Goal: Information Seeking & Learning: Check status

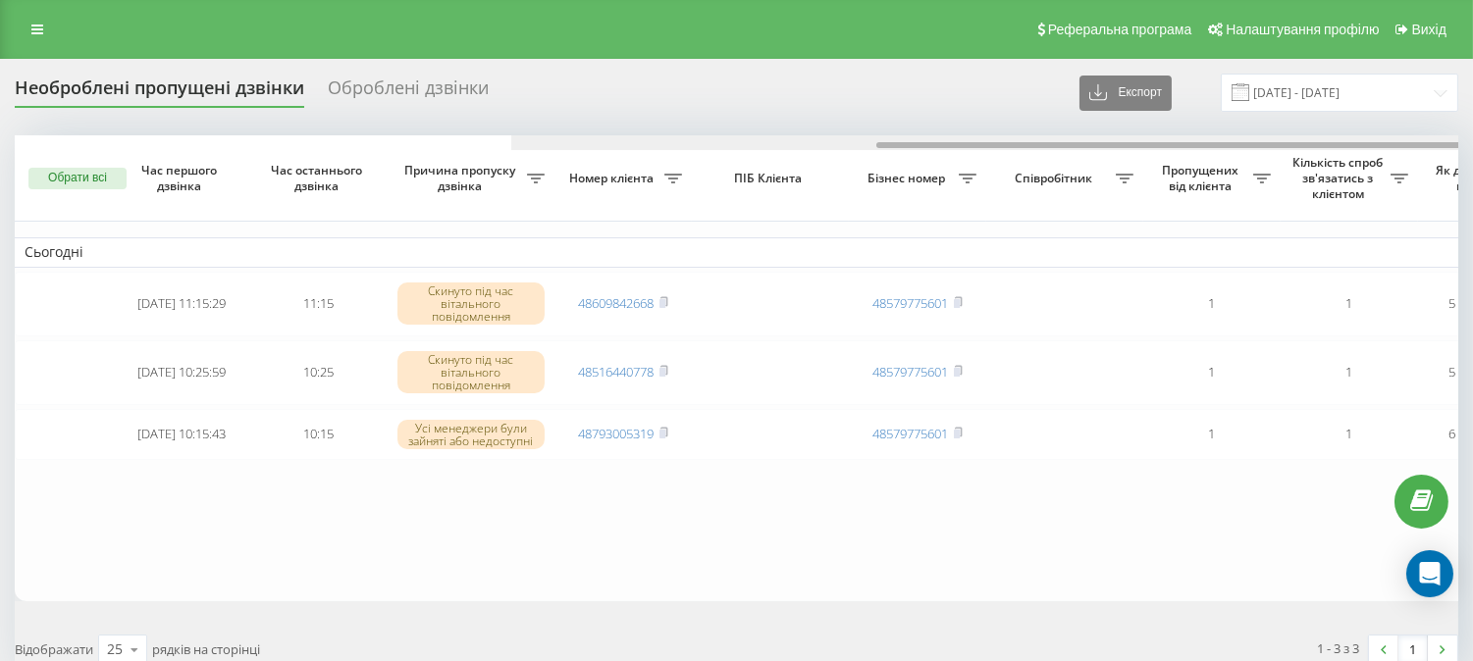
scroll to position [0, 518]
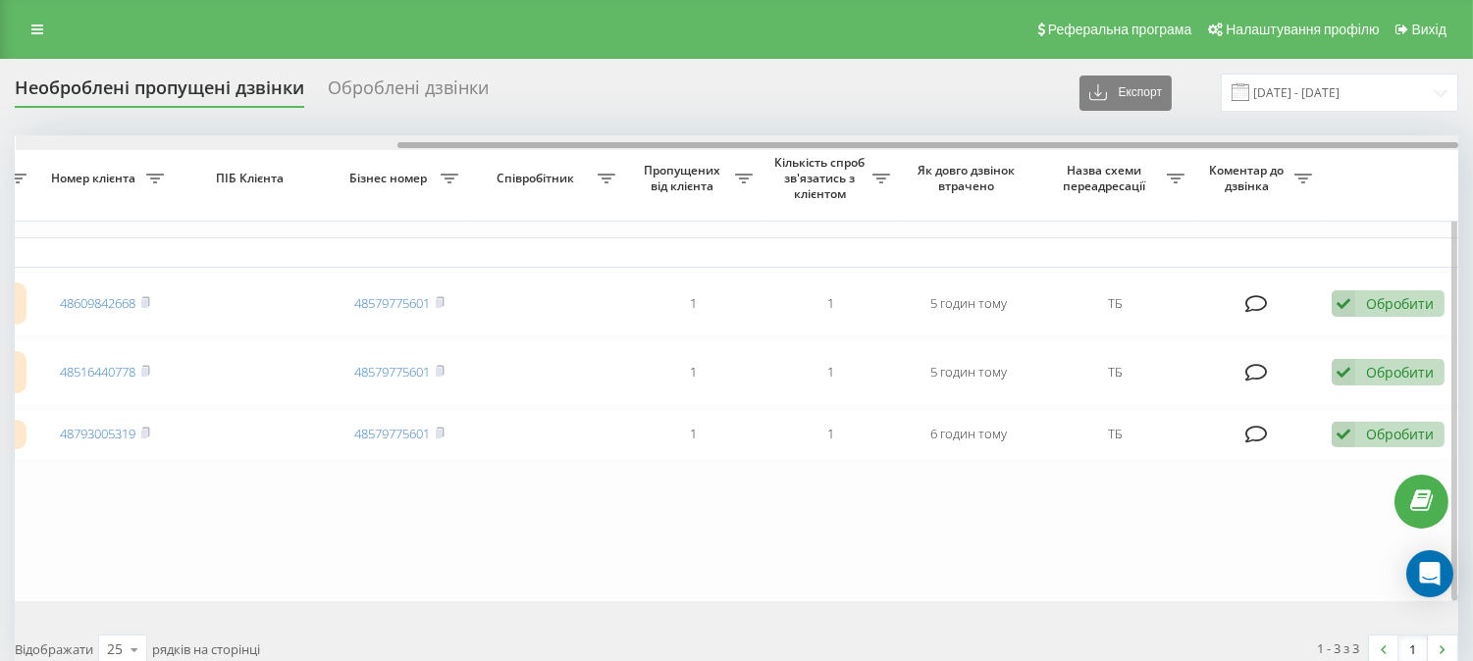
drag, startPoint x: 561, startPoint y: 143, endPoint x: 1009, endPoint y: 137, distance: 447.5
click at [1009, 137] on div at bounding box center [738, 142] width 1444 height 15
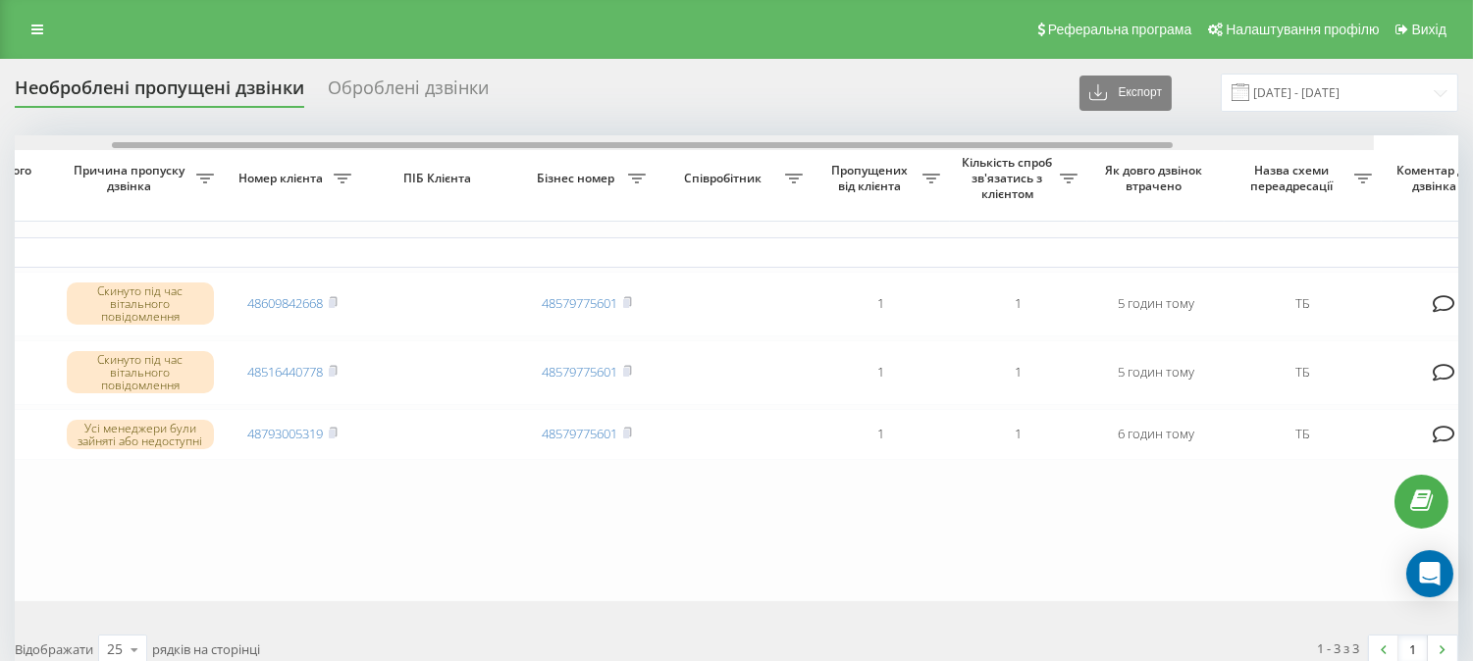
scroll to position [0, 0]
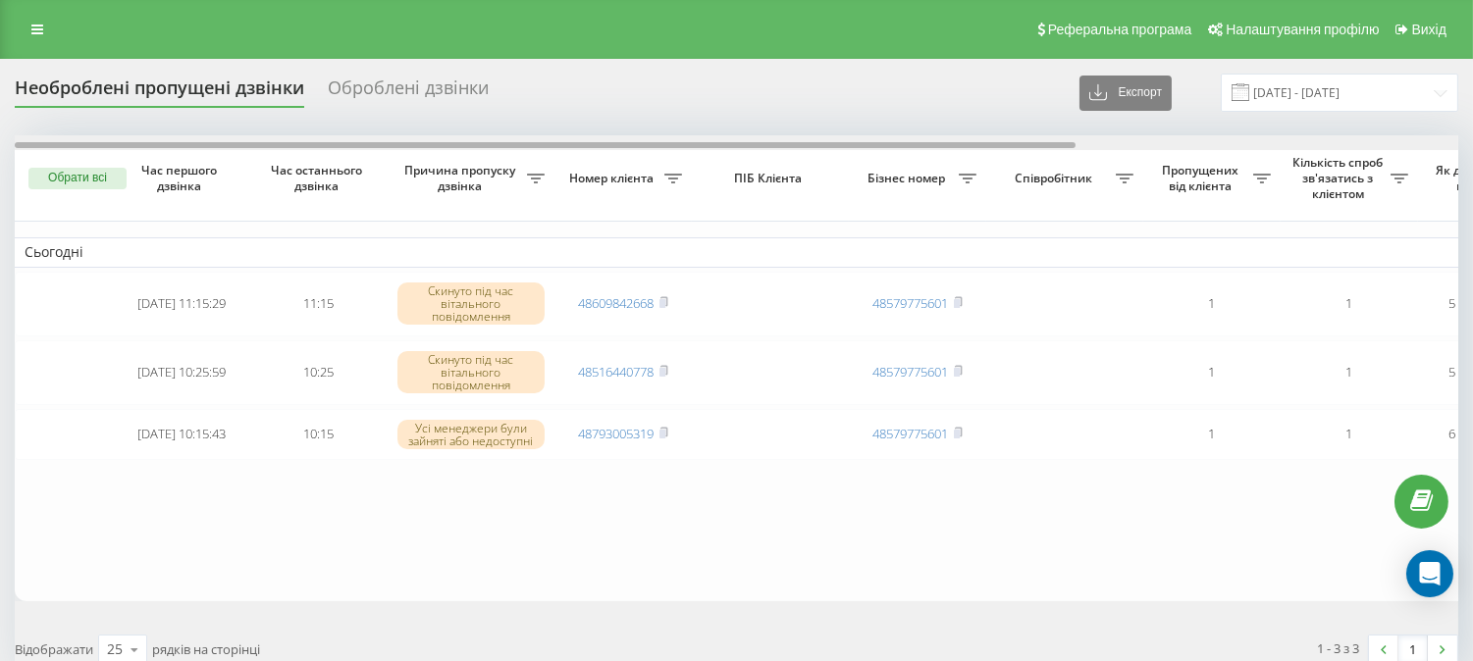
drag, startPoint x: 994, startPoint y: 142, endPoint x: 439, endPoint y: 124, distance: 555.8
click at [439, 124] on div "Необроблені пропущені дзвінки Оброблені дзвінки Експорт .csv .xlsx 19.09.2025 -…" at bounding box center [737, 376] width 1444 height 605
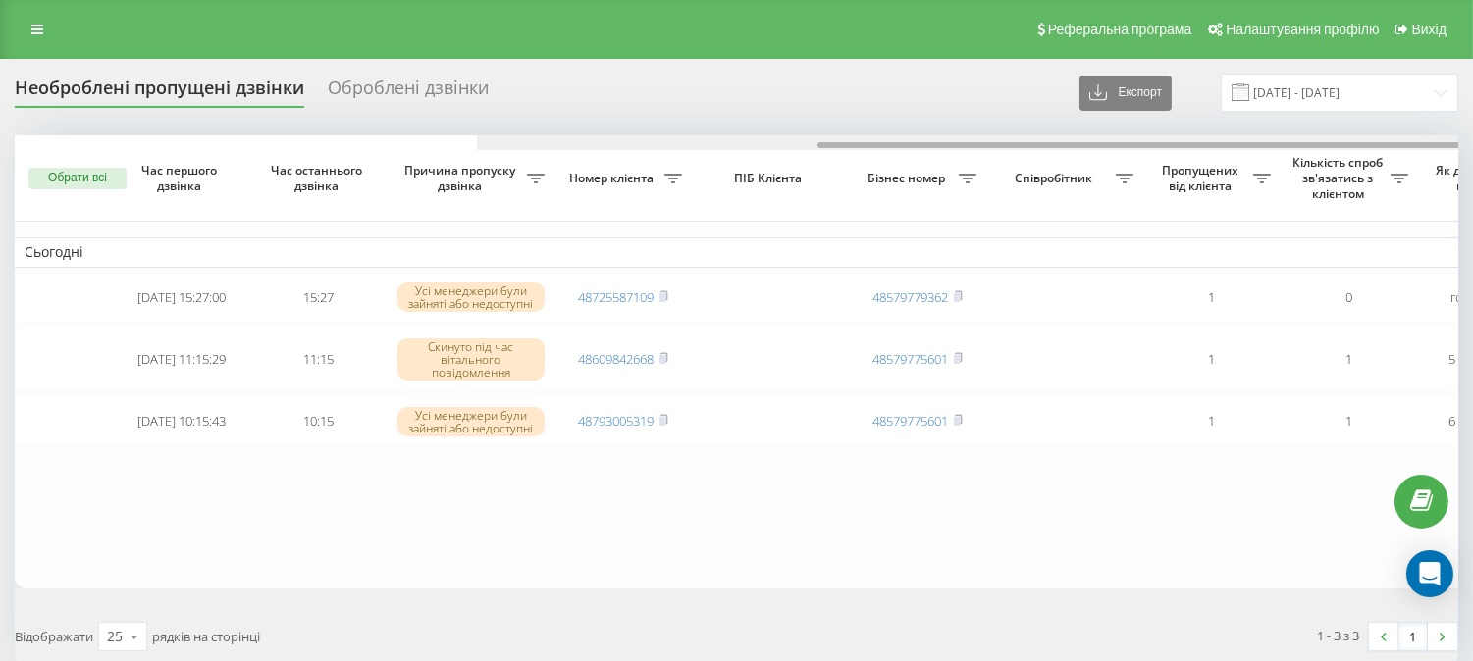
drag, startPoint x: 575, startPoint y: 143, endPoint x: 350, endPoint y: 54, distance: 241.8
click at [350, 54] on div "Реферальна програма Налаштування профілю Вихід Необроблені пропущені дзвінки Об…" at bounding box center [736, 379] width 1473 height 759
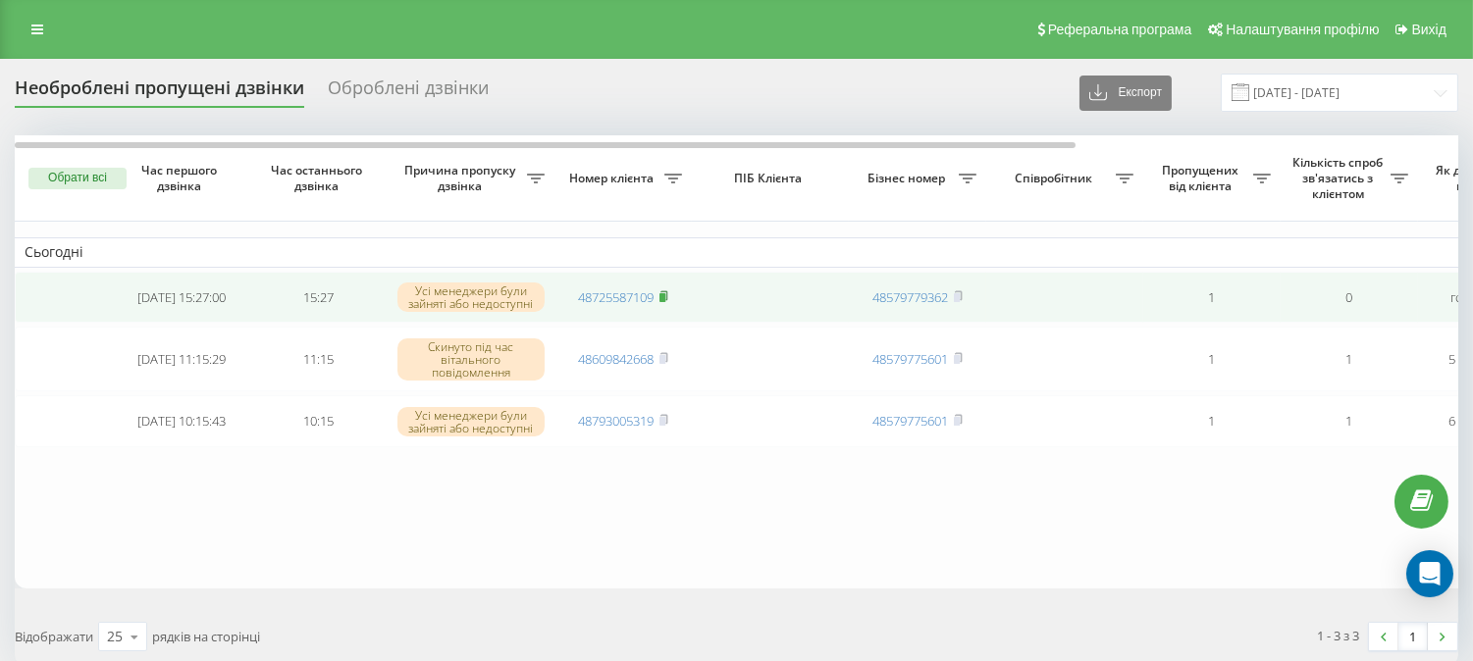
click at [664, 298] on rect at bounding box center [662, 297] width 6 height 9
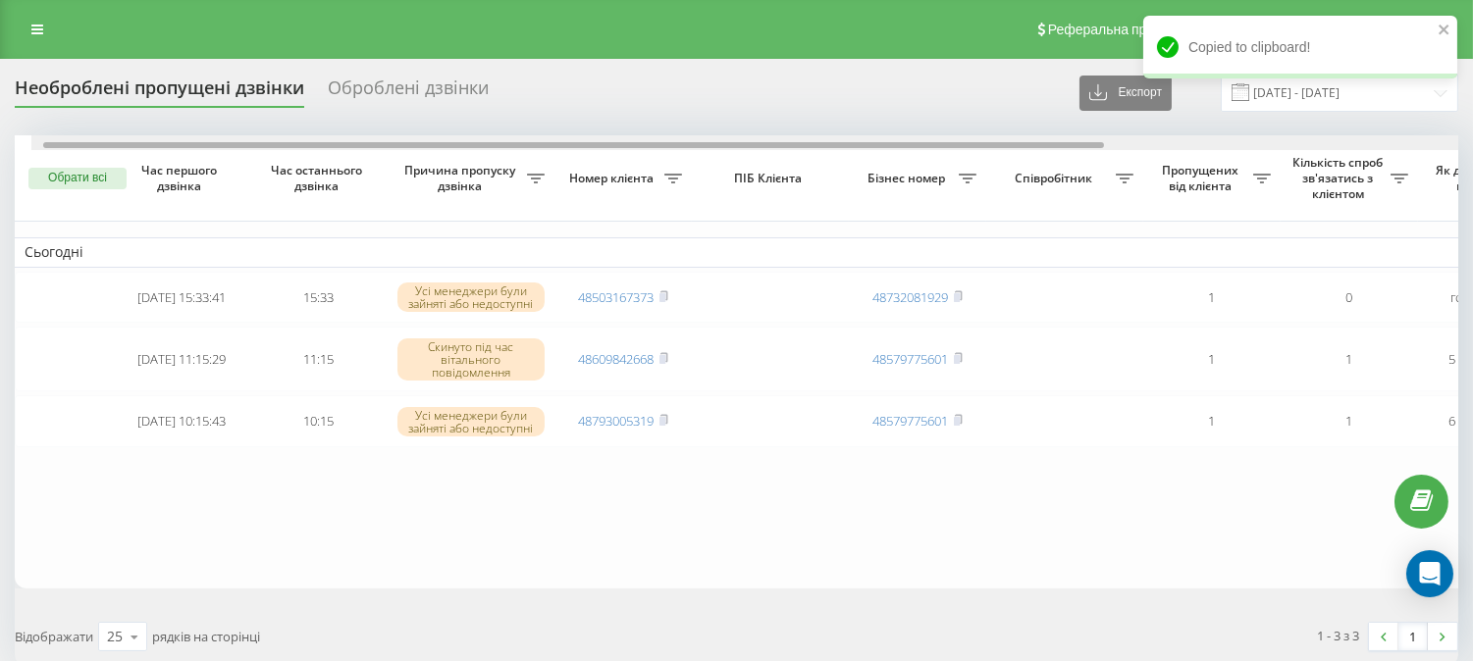
click at [495, 96] on div "Необроблені пропущені дзвінки Оброблені дзвінки Експорт .csv .xlsx [DATE] - [DA…" at bounding box center [737, 370] width 1444 height 592
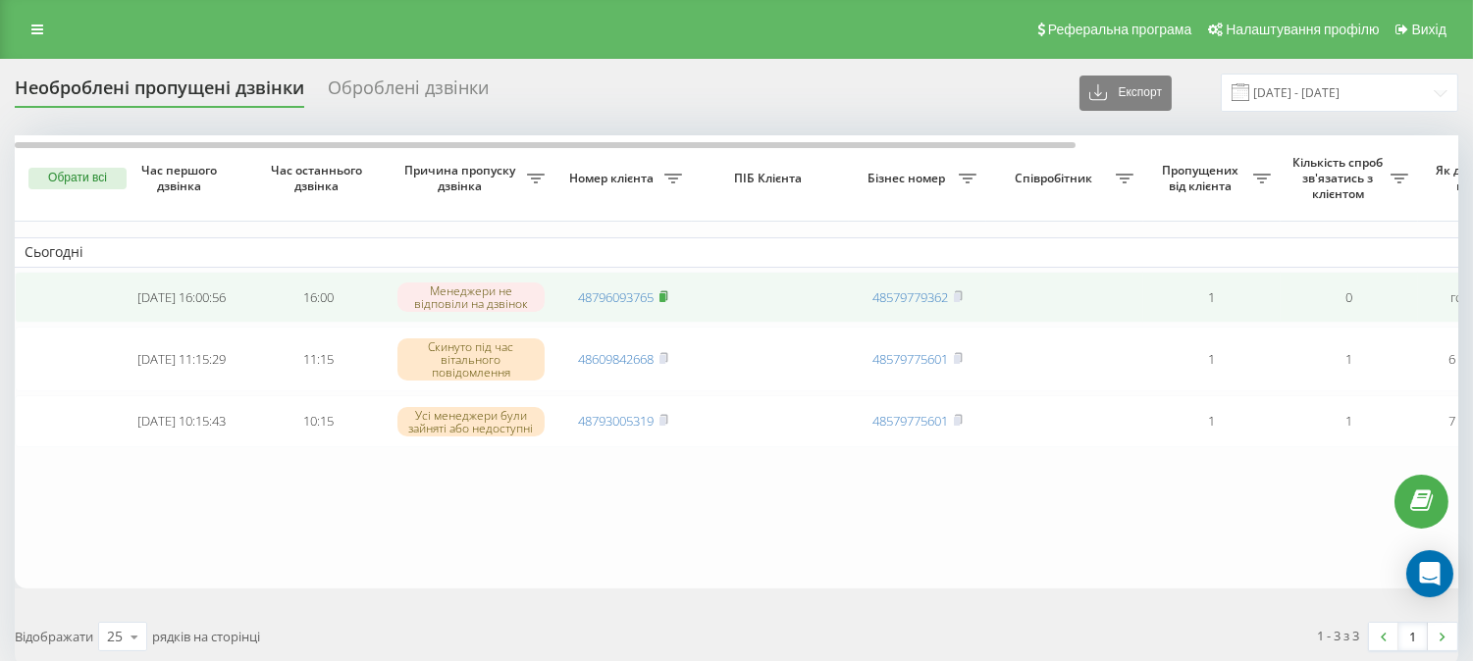
click at [662, 296] on rect at bounding box center [662, 297] width 6 height 9
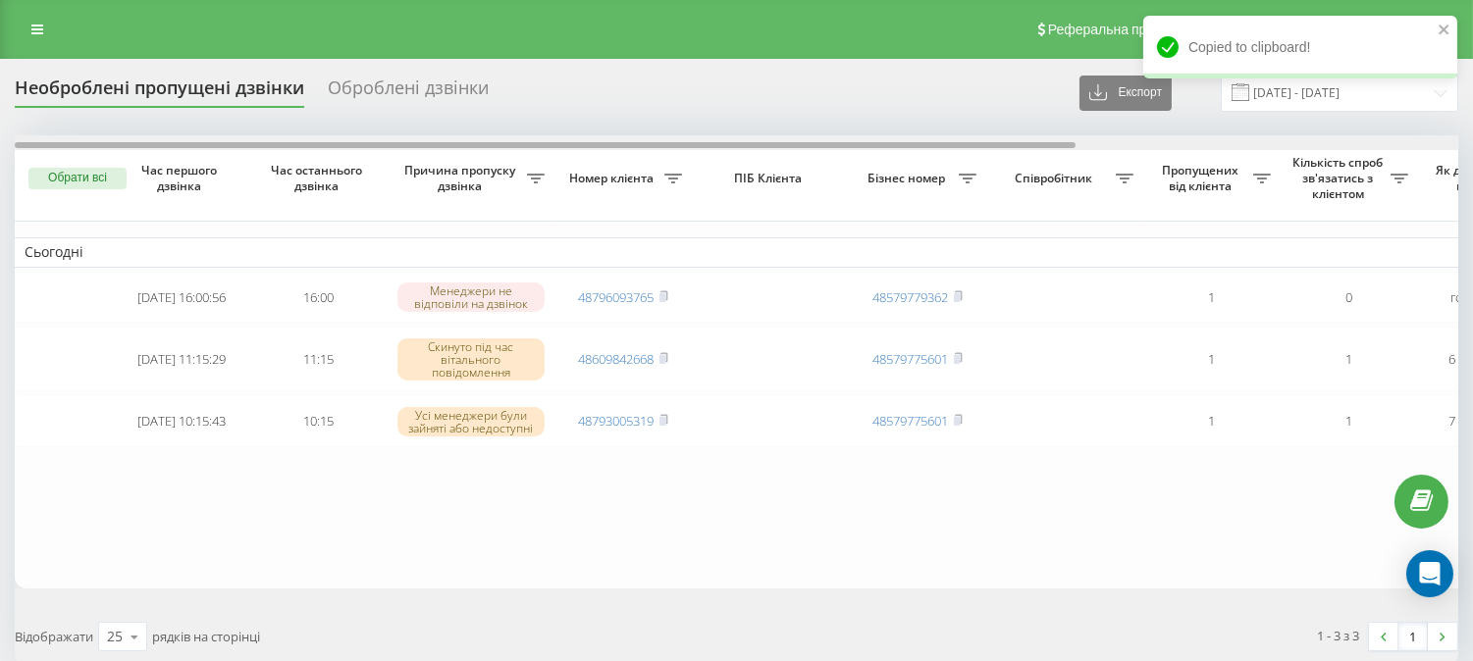
drag, startPoint x: 536, startPoint y: 148, endPoint x: 314, endPoint y: 112, distance: 224.7
click at [314, 112] on div "Необроблені пропущені дзвінки Оброблені дзвінки Експорт .csv .xlsx 19.09.2025 -…" at bounding box center [737, 370] width 1444 height 592
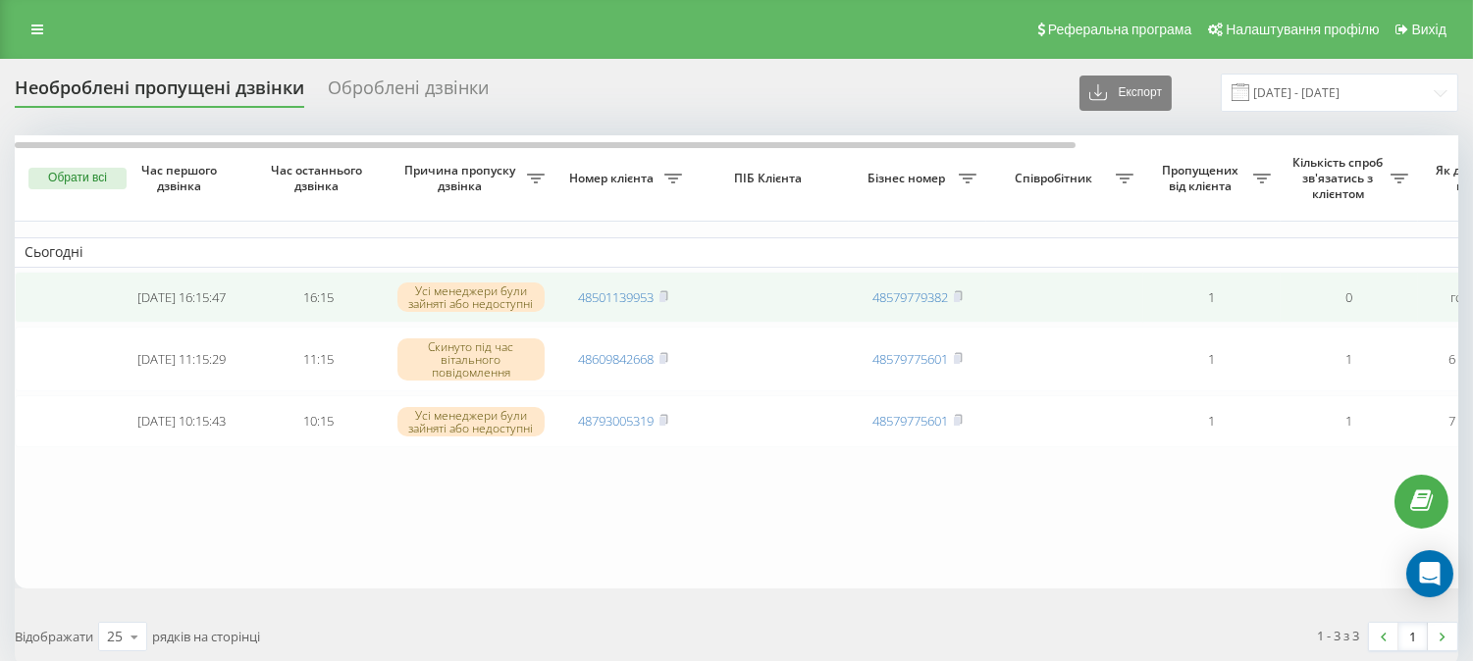
click at [670, 304] on td "48501139953" at bounding box center [622, 298] width 137 height 52
click at [663, 299] on rect at bounding box center [662, 297] width 6 height 9
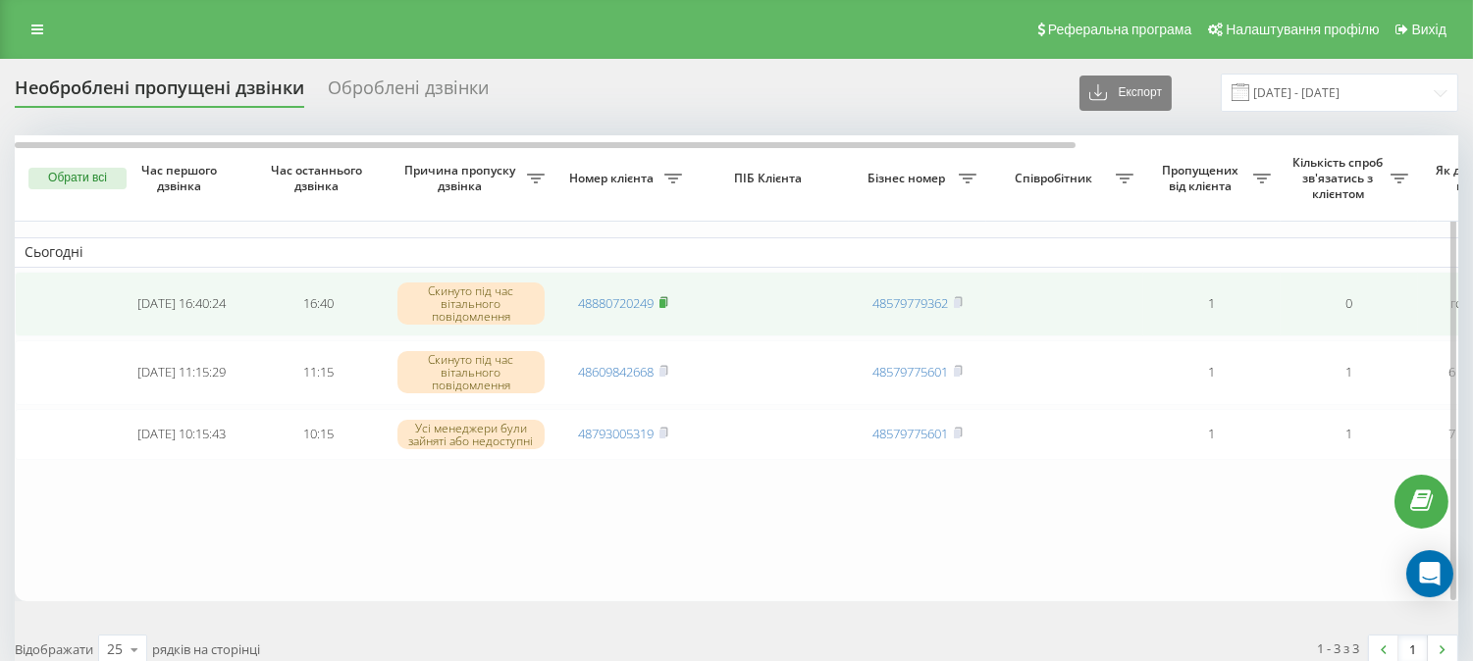
click at [668, 304] on icon at bounding box center [663, 302] width 9 height 12
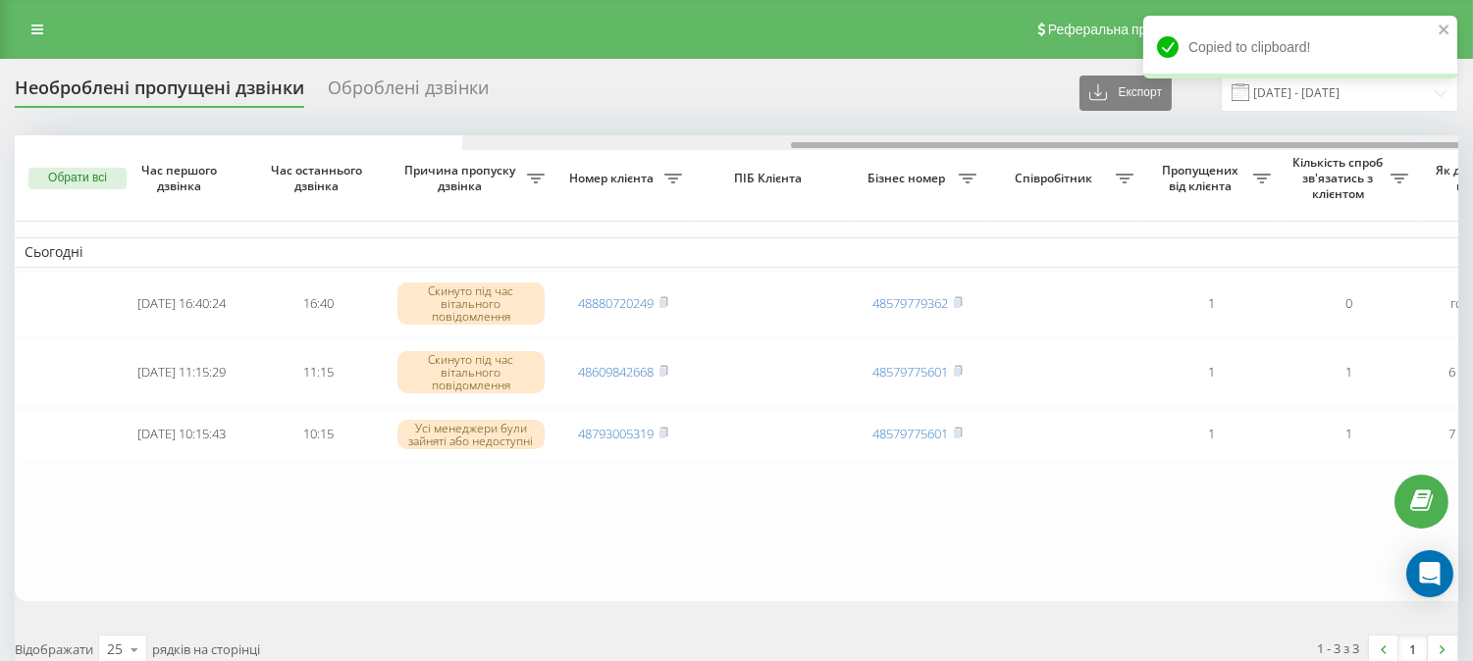
drag, startPoint x: 530, startPoint y: 142, endPoint x: 396, endPoint y: 81, distance: 146.7
click at [396, 81] on div "Необроблені пропущені дзвінки Оброблені дзвінки Експорт .csv .xlsx 19.09.2025 -…" at bounding box center [737, 376] width 1444 height 605
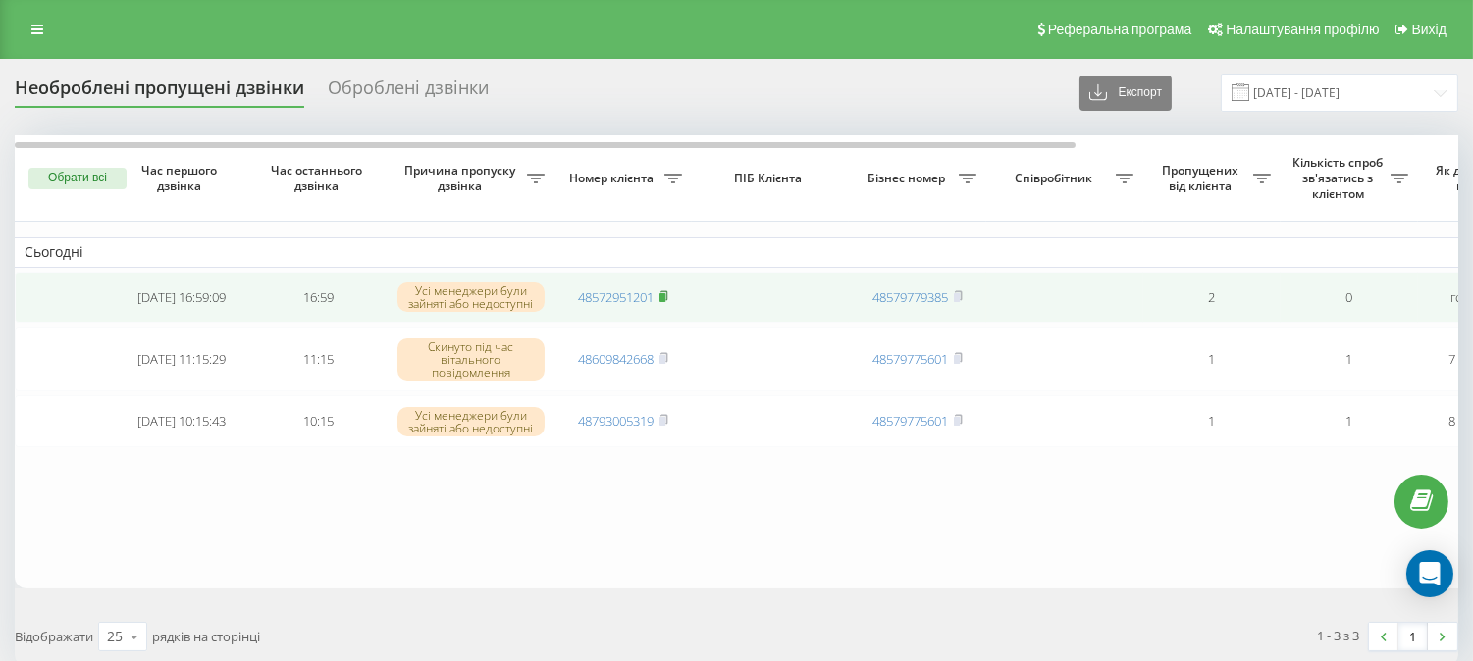
click at [667, 294] on icon at bounding box center [663, 294] width 7 height 9
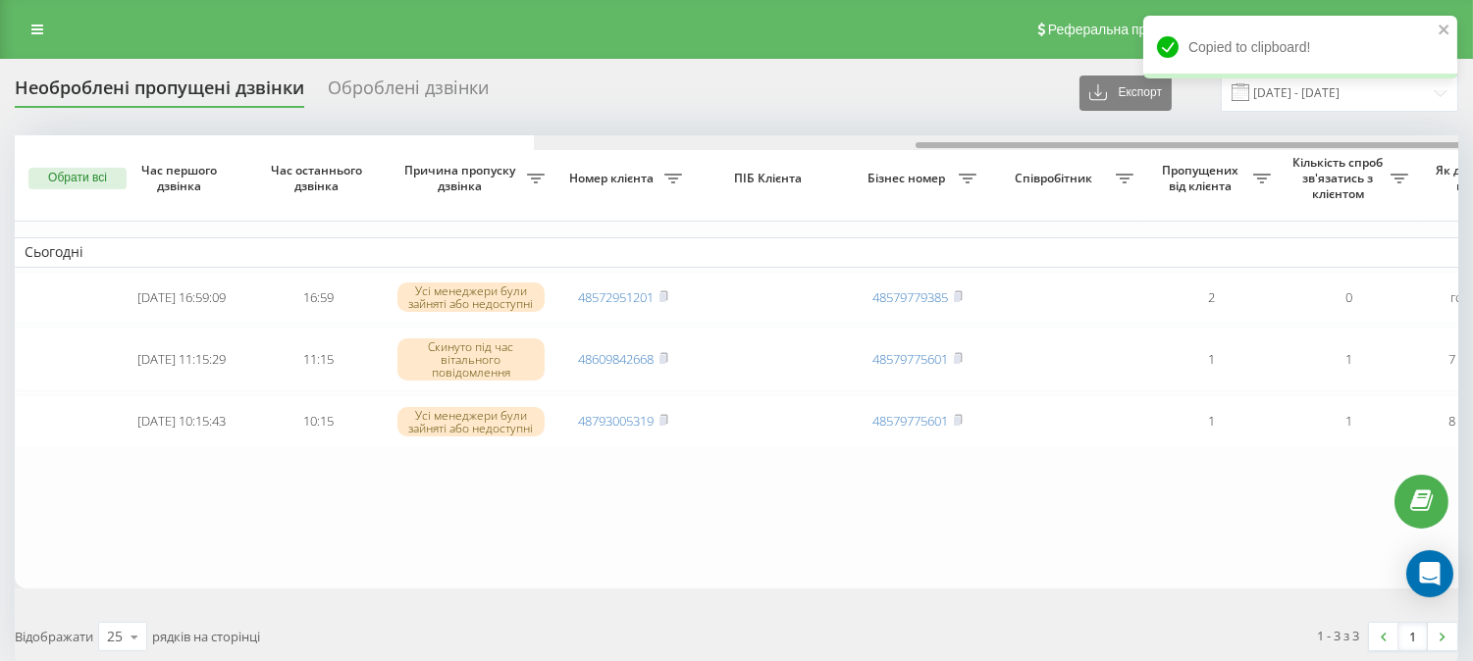
scroll to position [0, 518]
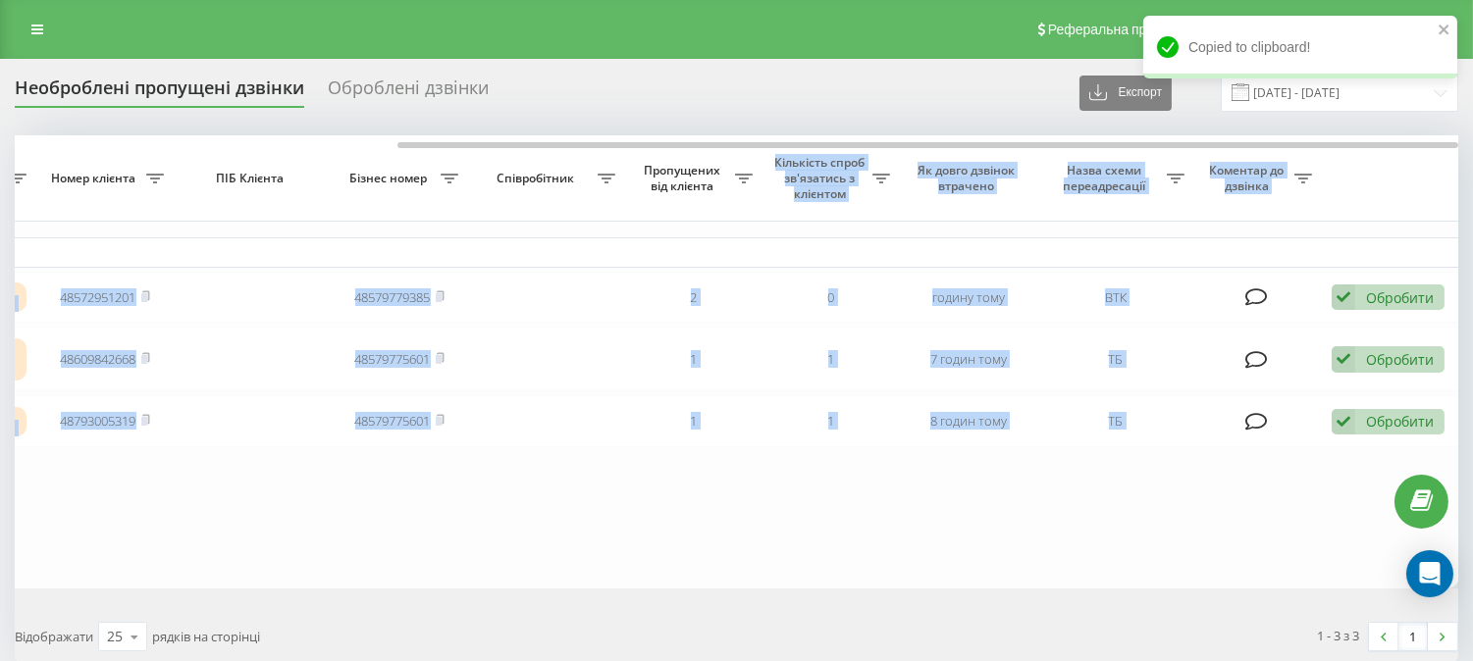
drag, startPoint x: 526, startPoint y: 141, endPoint x: 801, endPoint y: 184, distance: 278.2
click at [801, 184] on div "Обрати всі Час першого дзвінка Час останнього дзвінка Причина пропуску дзвінка …" at bounding box center [737, 361] width 1444 height 453
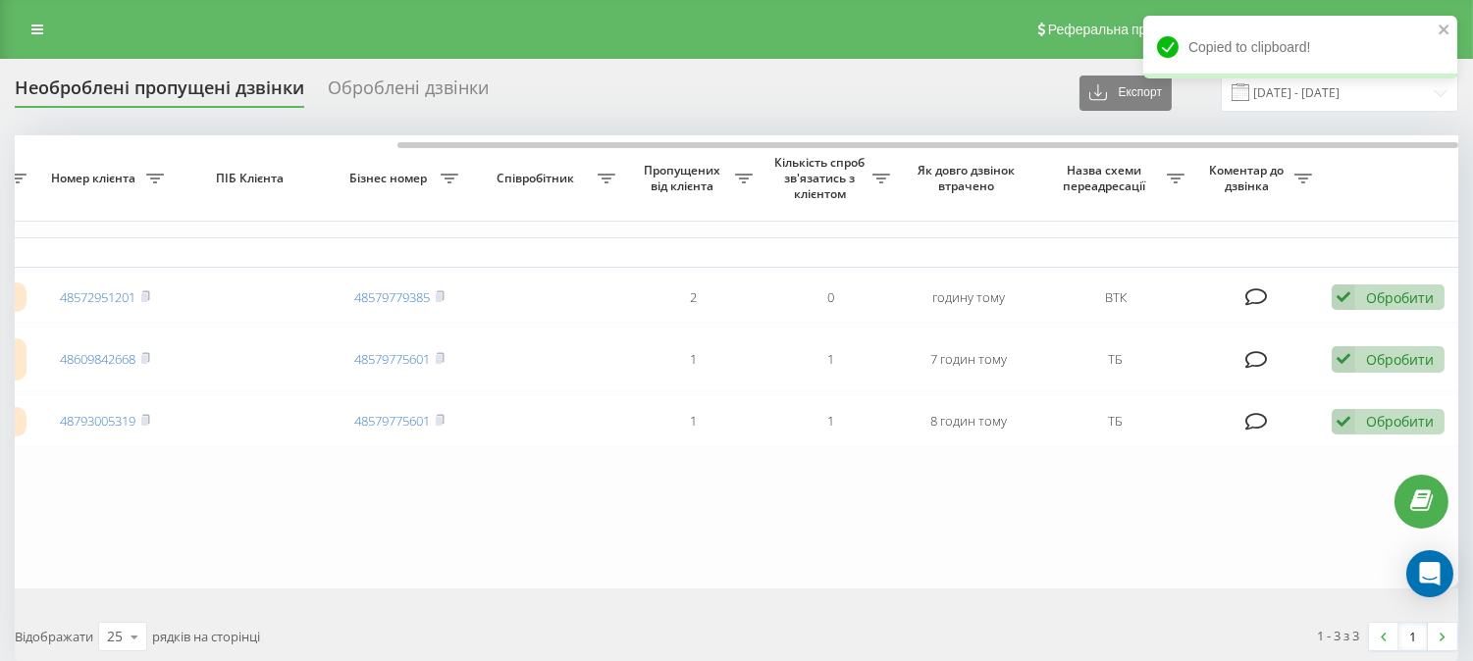
click at [733, 75] on div "Необроблені пропущені дзвінки Оброблені дзвінки Експорт .csv .xlsx 19.09.2025 -…" at bounding box center [737, 93] width 1444 height 38
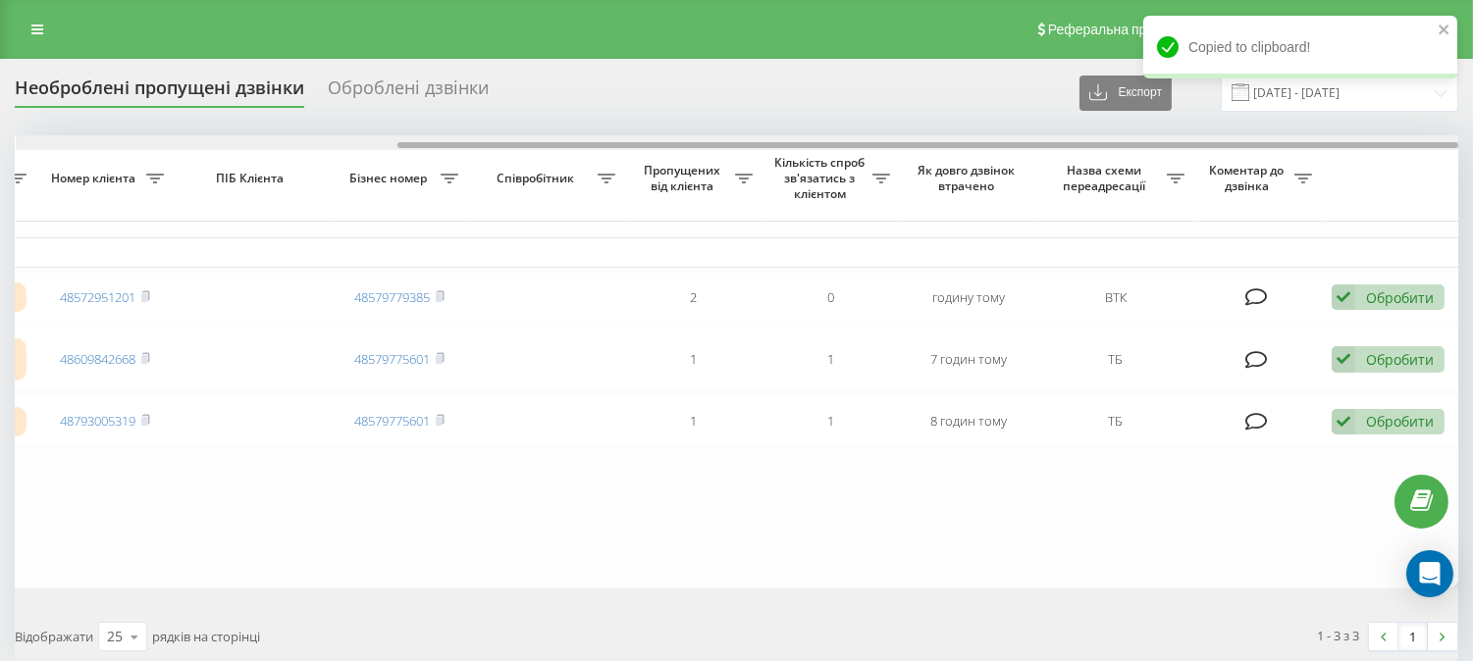
scroll to position [0, 0]
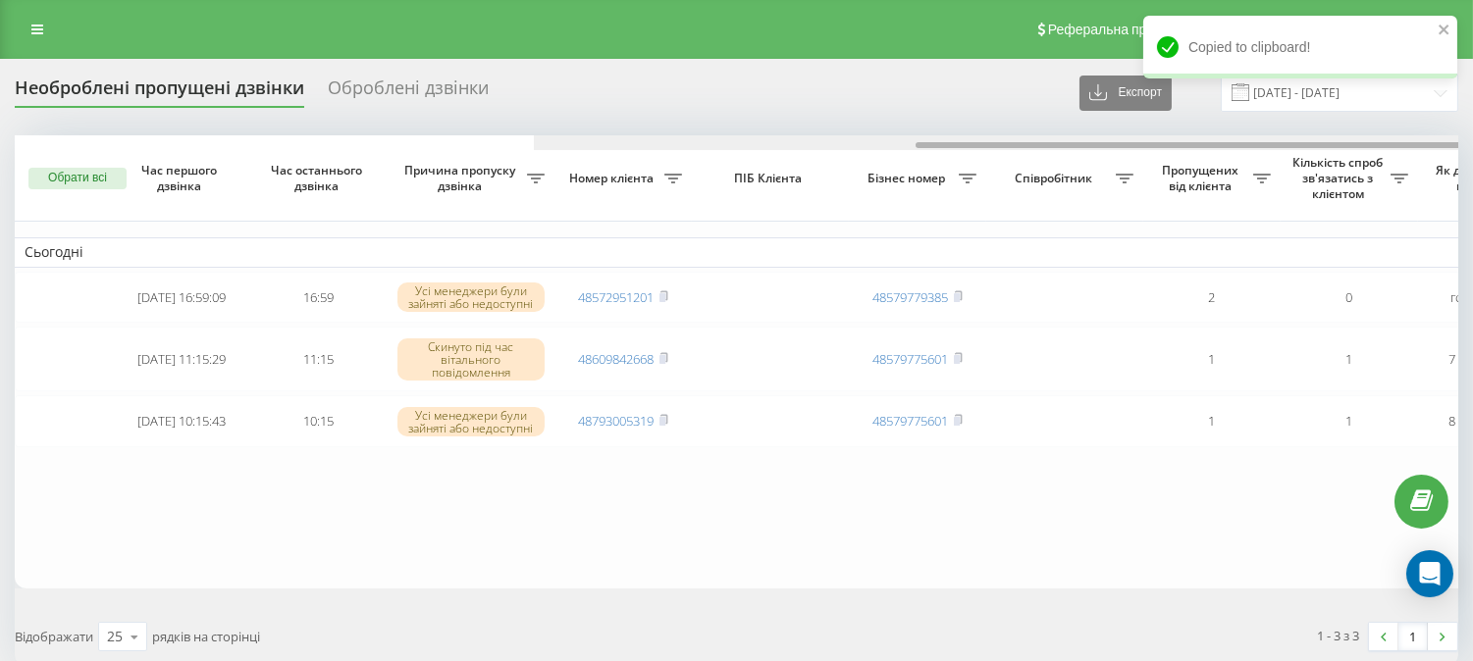
drag, startPoint x: 743, startPoint y: 143, endPoint x: 199, endPoint y: 114, distance: 544.5
click at [199, 114] on div "Необроблені пропущені дзвінки Оброблені дзвінки Експорт .csv .xlsx 19.09.2025 -…" at bounding box center [737, 370] width 1444 height 592
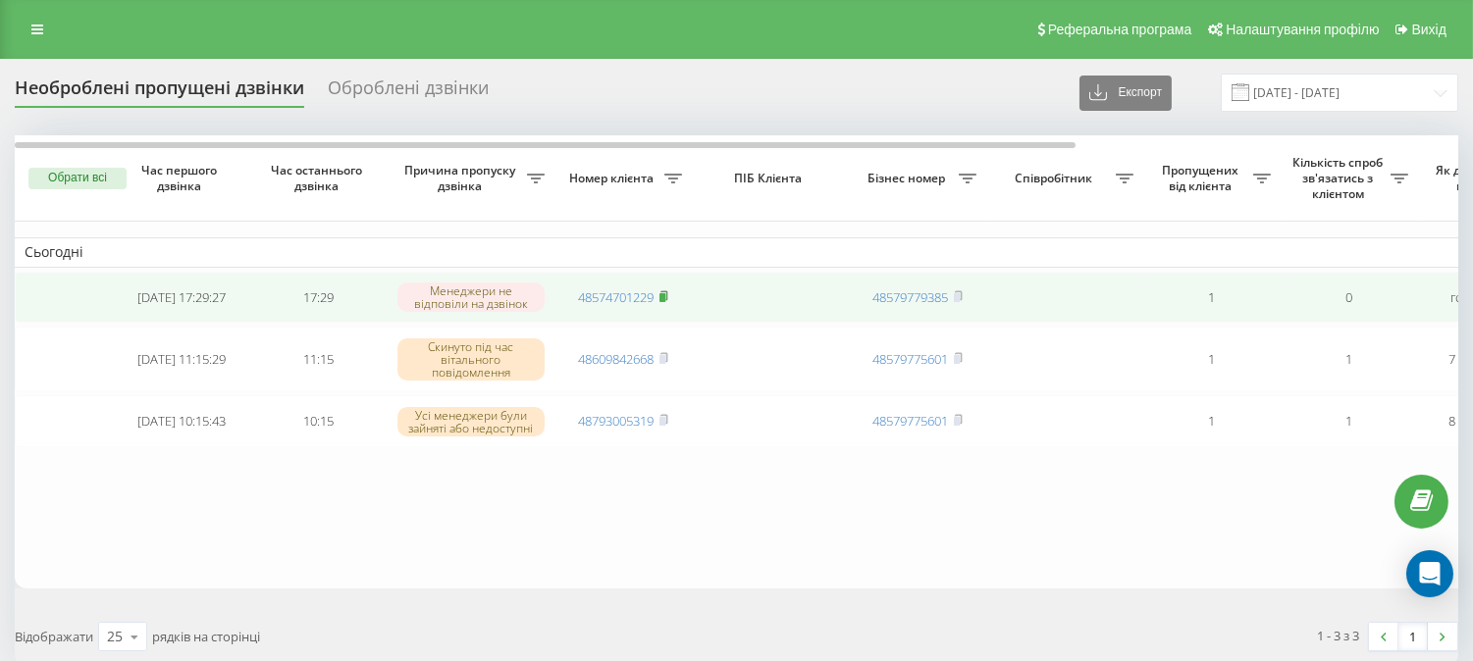
click at [665, 299] on rect at bounding box center [662, 297] width 6 height 9
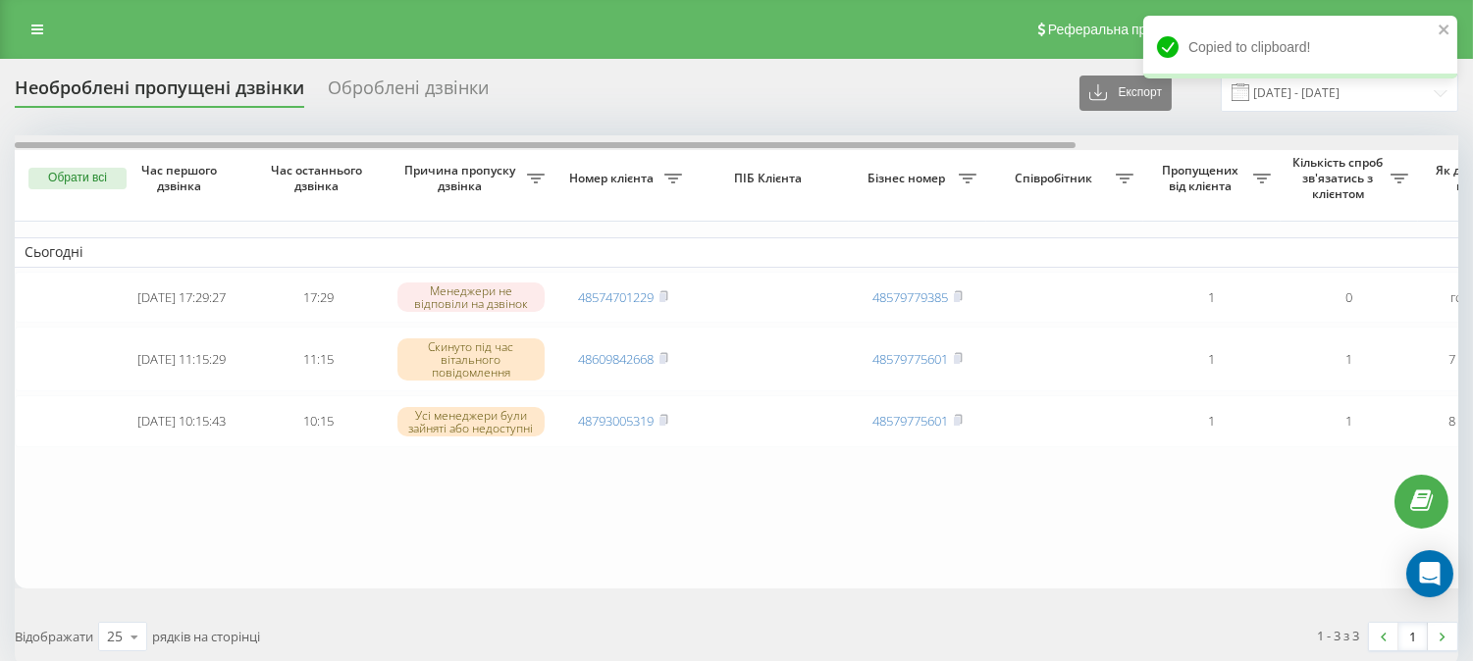
scroll to position [0, 518]
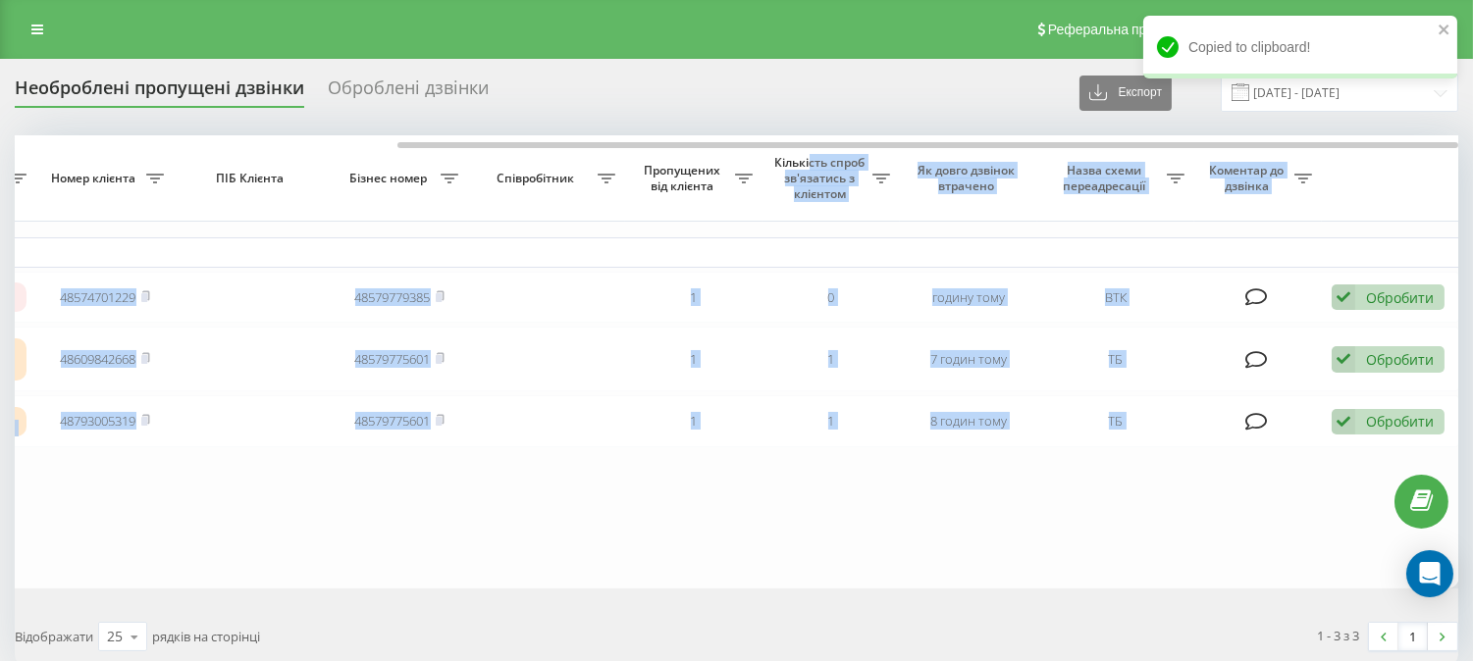
drag, startPoint x: 540, startPoint y: 149, endPoint x: 803, endPoint y: 158, distance: 263.2
click at [806, 158] on div "Обрати всі Час першого дзвінка Час останнього дзвінка Причина пропуску дзвінка …" at bounding box center [737, 361] width 1444 height 453
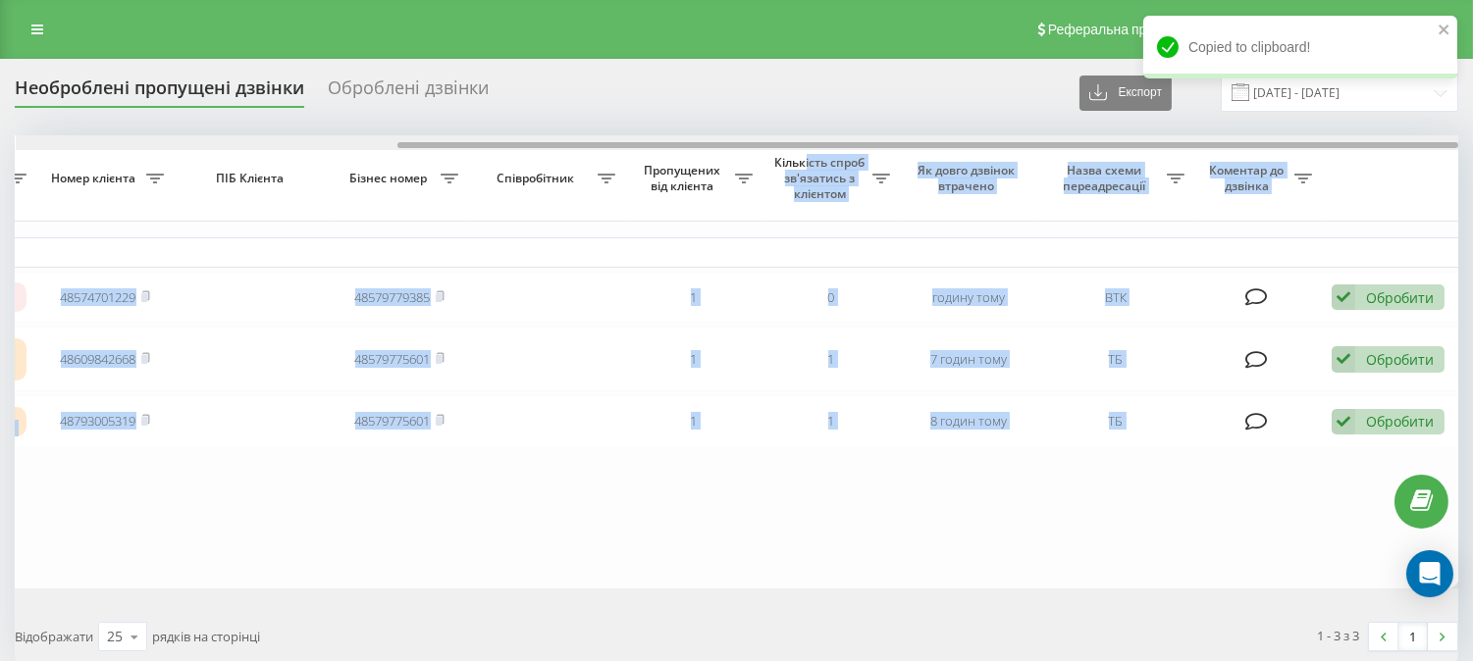
click at [697, 147] on div at bounding box center [927, 145] width 1061 height 6
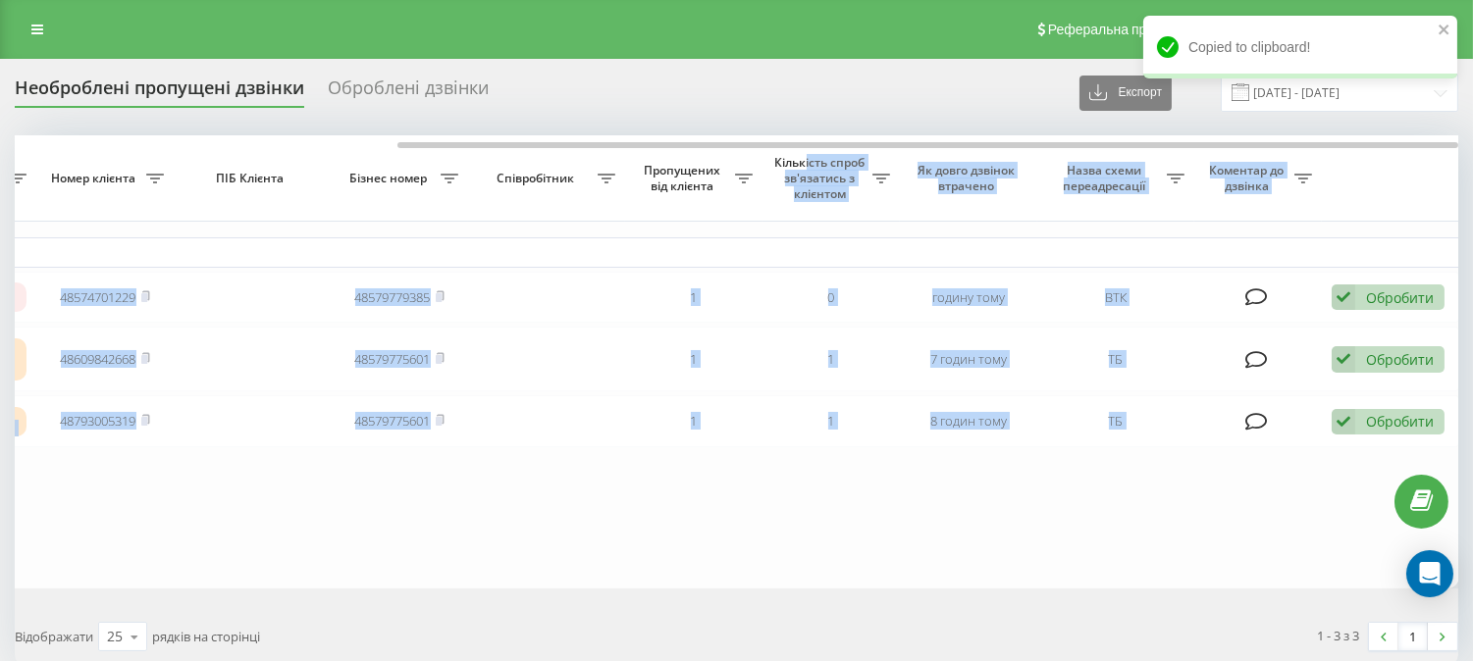
click at [680, 124] on div "Необроблені пропущені дзвінки Оброблені дзвінки Експорт .csv .xlsx 19.09.2025 -…" at bounding box center [737, 370] width 1444 height 592
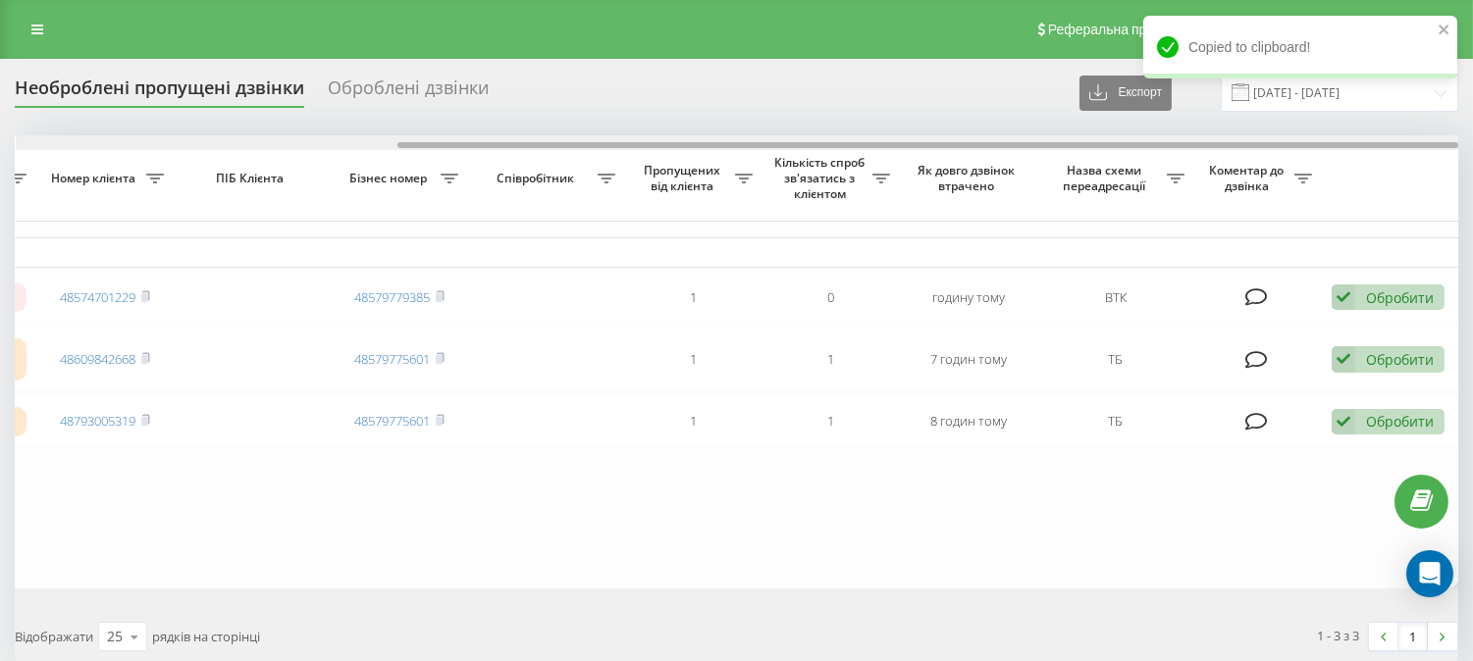
scroll to position [0, 7]
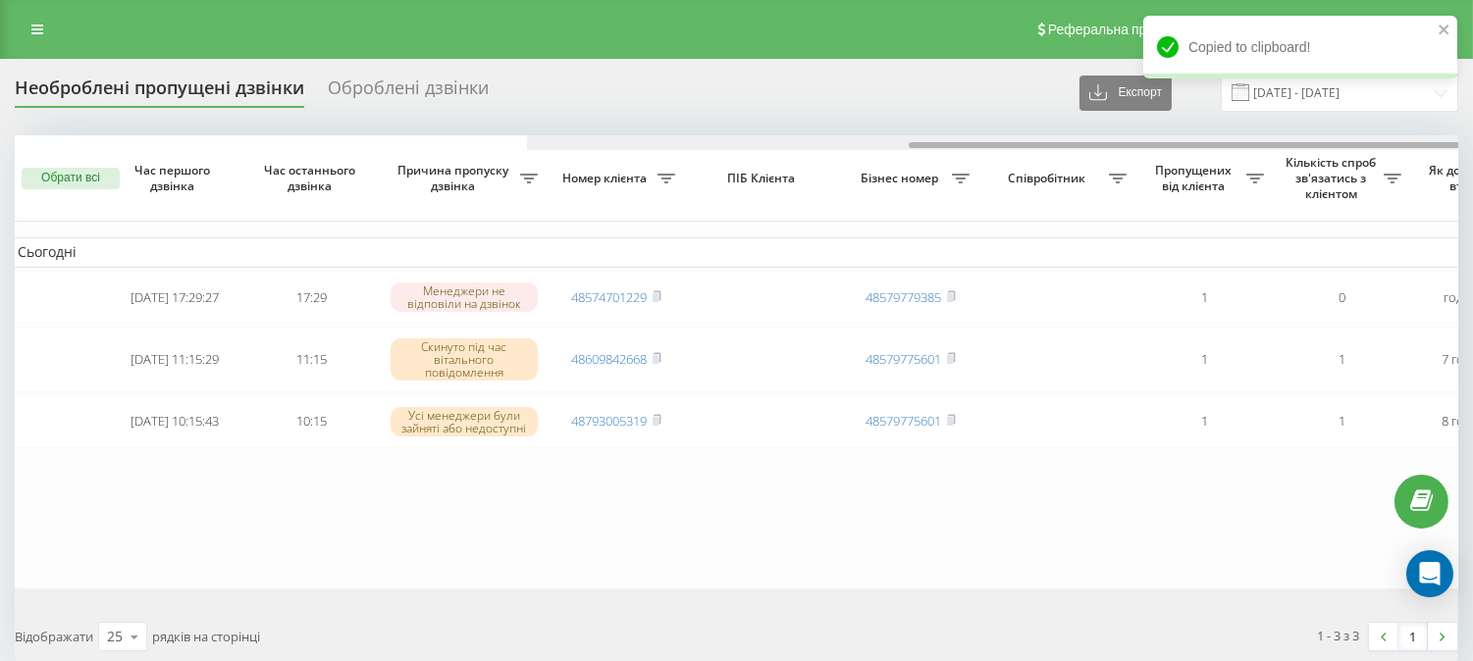
drag, startPoint x: 692, startPoint y: 144, endPoint x: 251, endPoint y: 116, distance: 441.5
click at [251, 116] on div "Необроблені пропущені дзвінки Оброблені дзвінки Експорт .csv .xlsx 19.09.2025 -…" at bounding box center [737, 370] width 1444 height 592
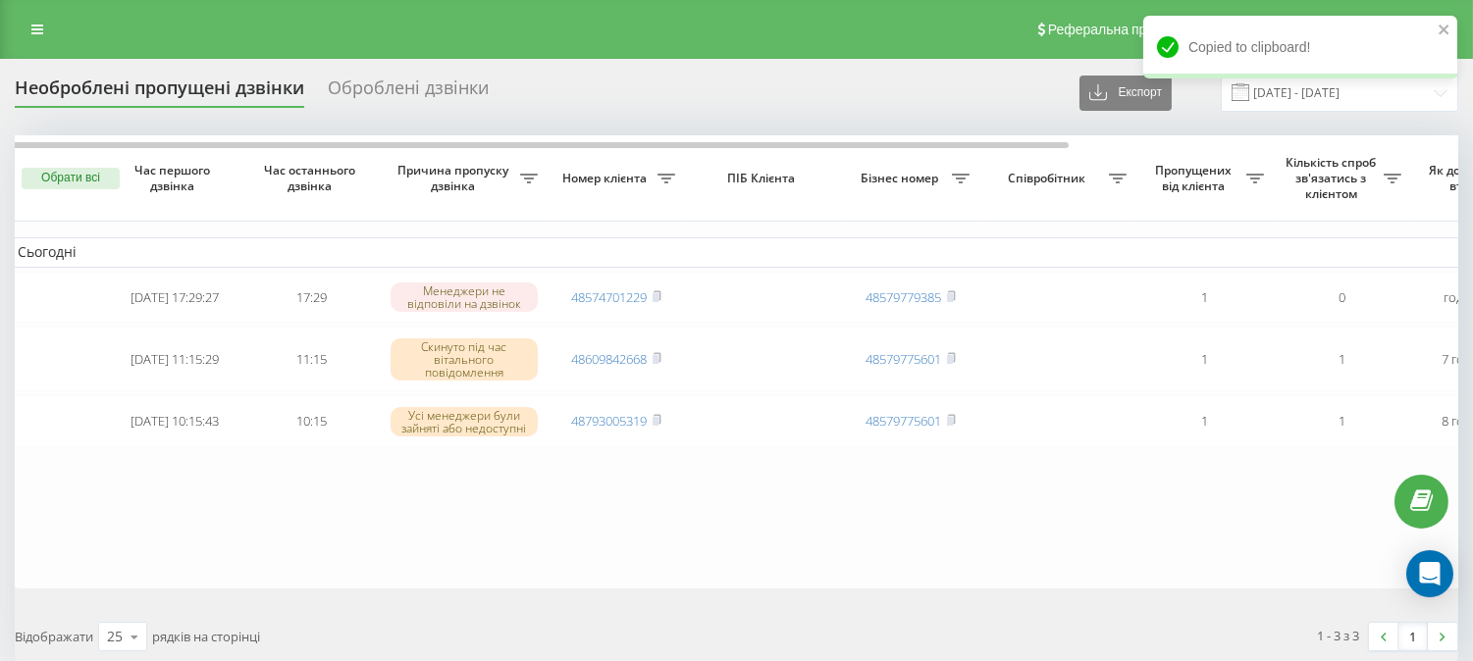
scroll to position [0, 0]
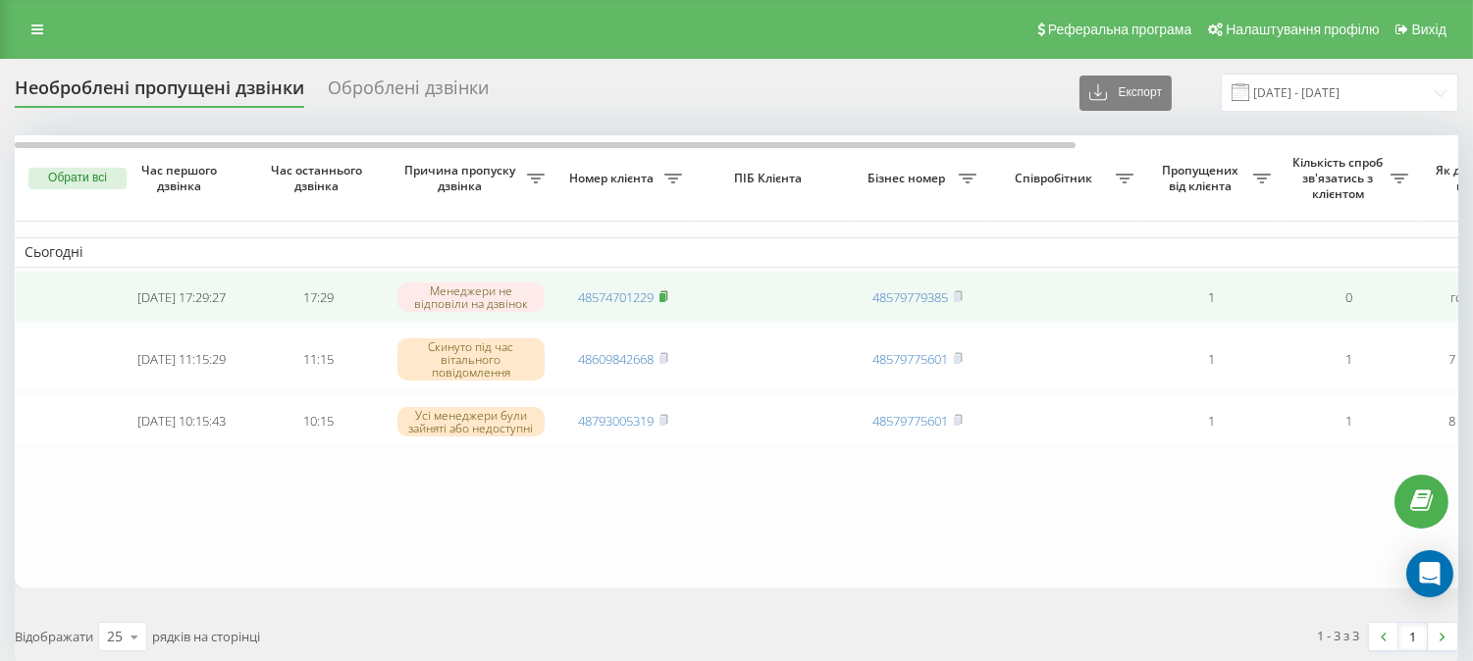
click at [664, 298] on rect at bounding box center [662, 297] width 6 height 9
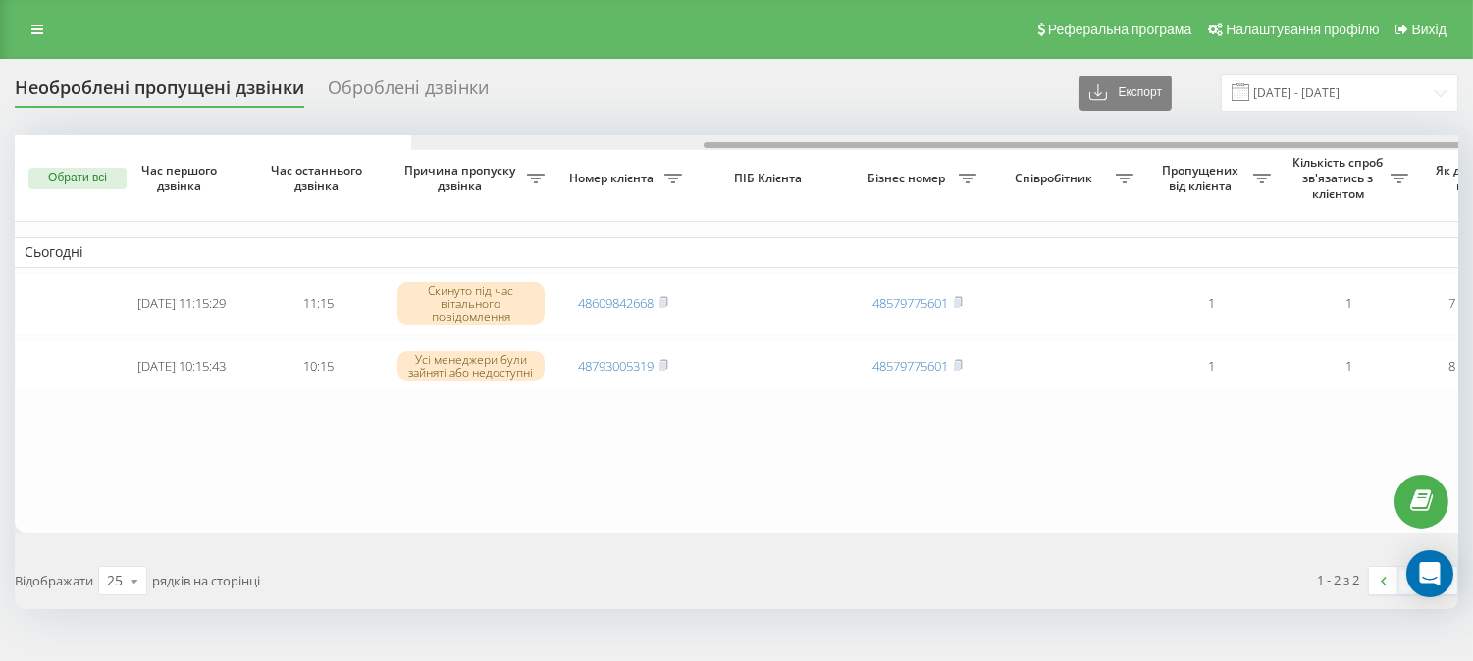
drag, startPoint x: 488, startPoint y: 144, endPoint x: 446, endPoint y: 129, distance: 45.0
click at [446, 129] on div "Необроблені пропущені дзвінки Оброблені дзвінки Експорт .csv .xlsx [DATE] - [DA…" at bounding box center [737, 342] width 1444 height 536
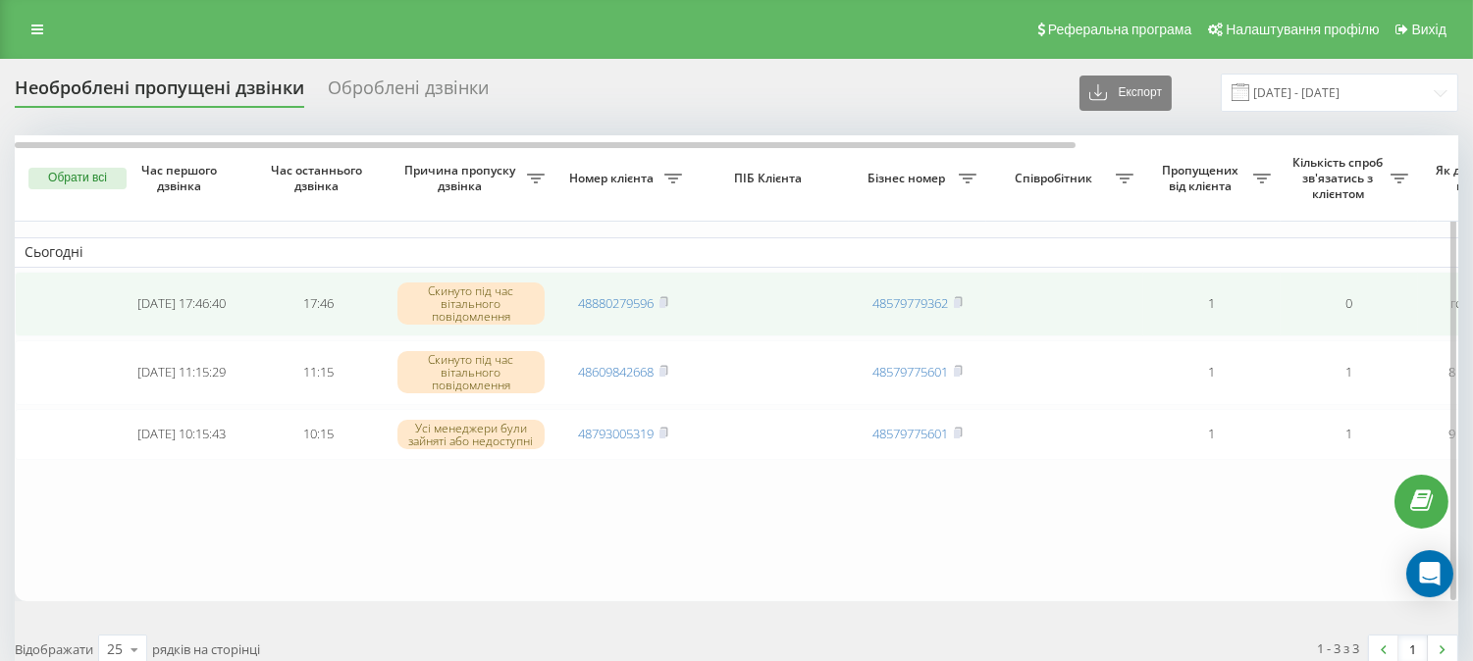
click at [659, 296] on span "48880279596" at bounding box center [623, 303] width 89 height 18
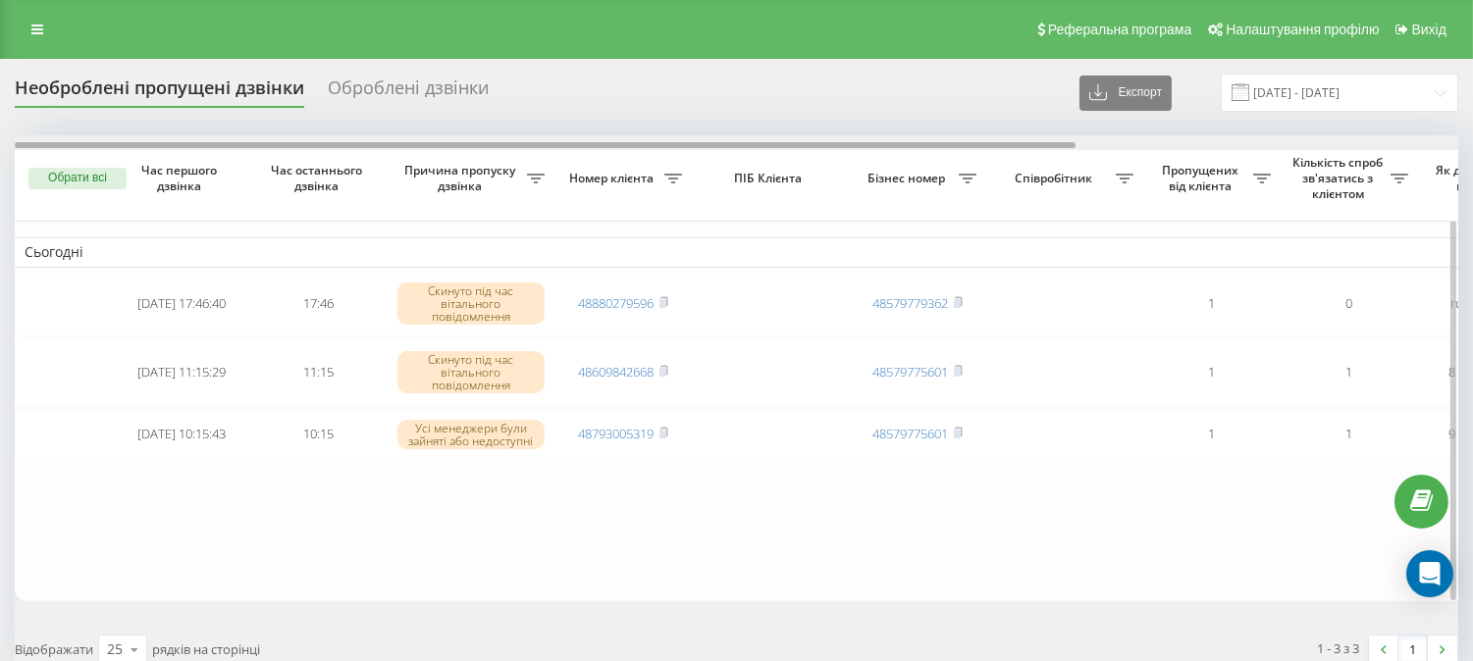
drag, startPoint x: 527, startPoint y: 144, endPoint x: 429, endPoint y: 155, distance: 98.7
click at [429, 155] on div "Обрати всі Час першого дзвінка Час останнього дзвінка Причина пропуску дзвінка …" at bounding box center [737, 368] width 1444 height 466
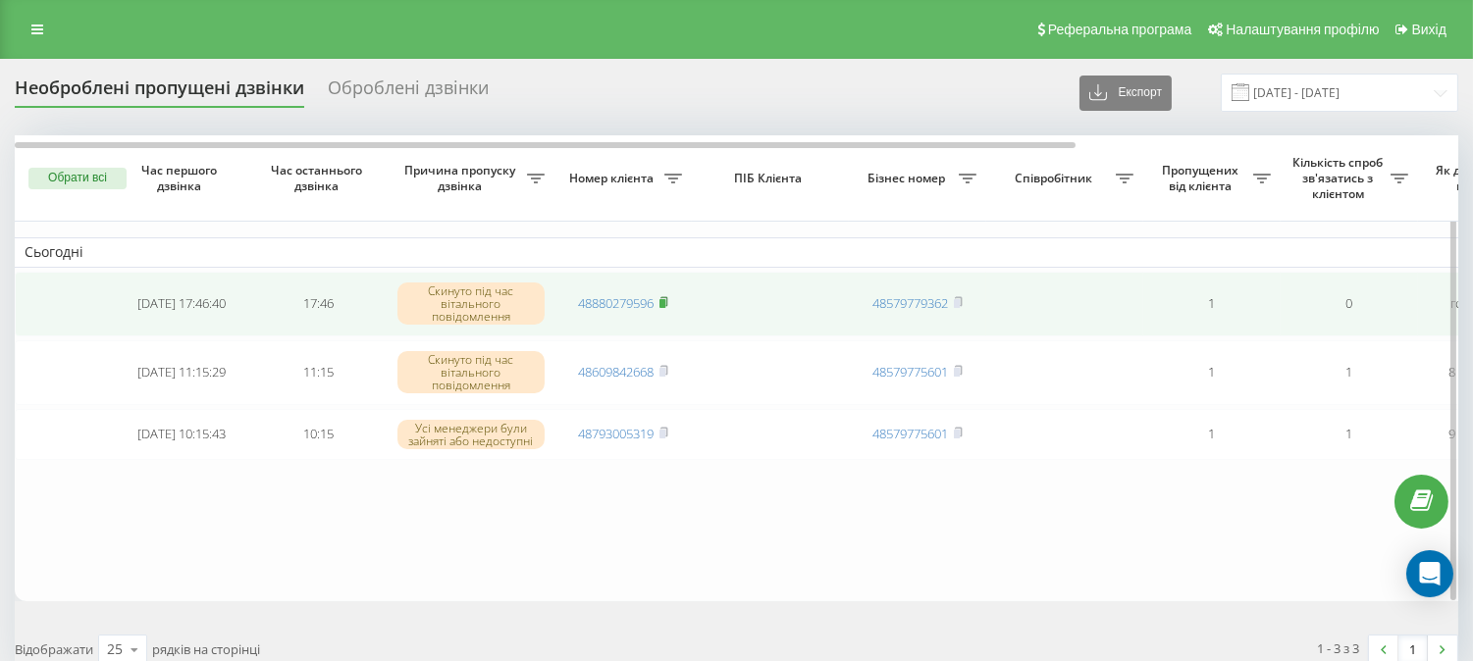
click at [664, 305] on rect at bounding box center [662, 303] width 6 height 9
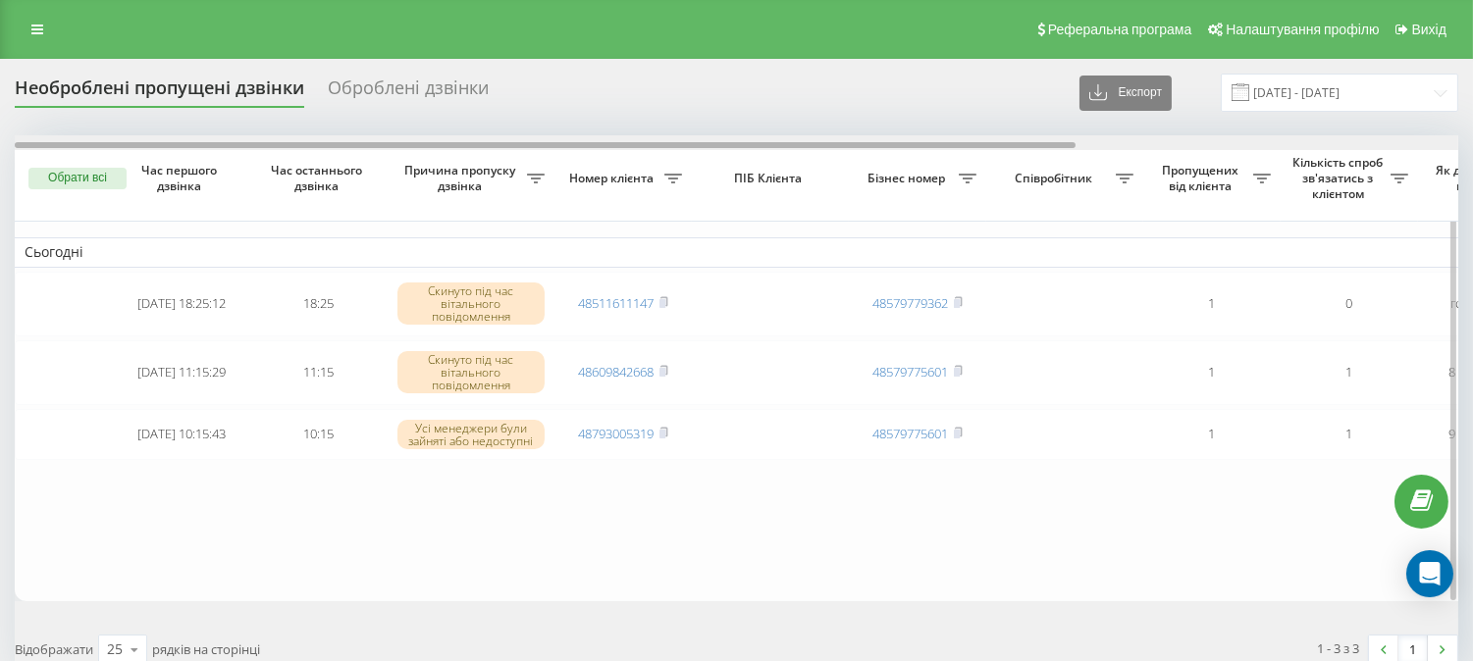
scroll to position [0, 518]
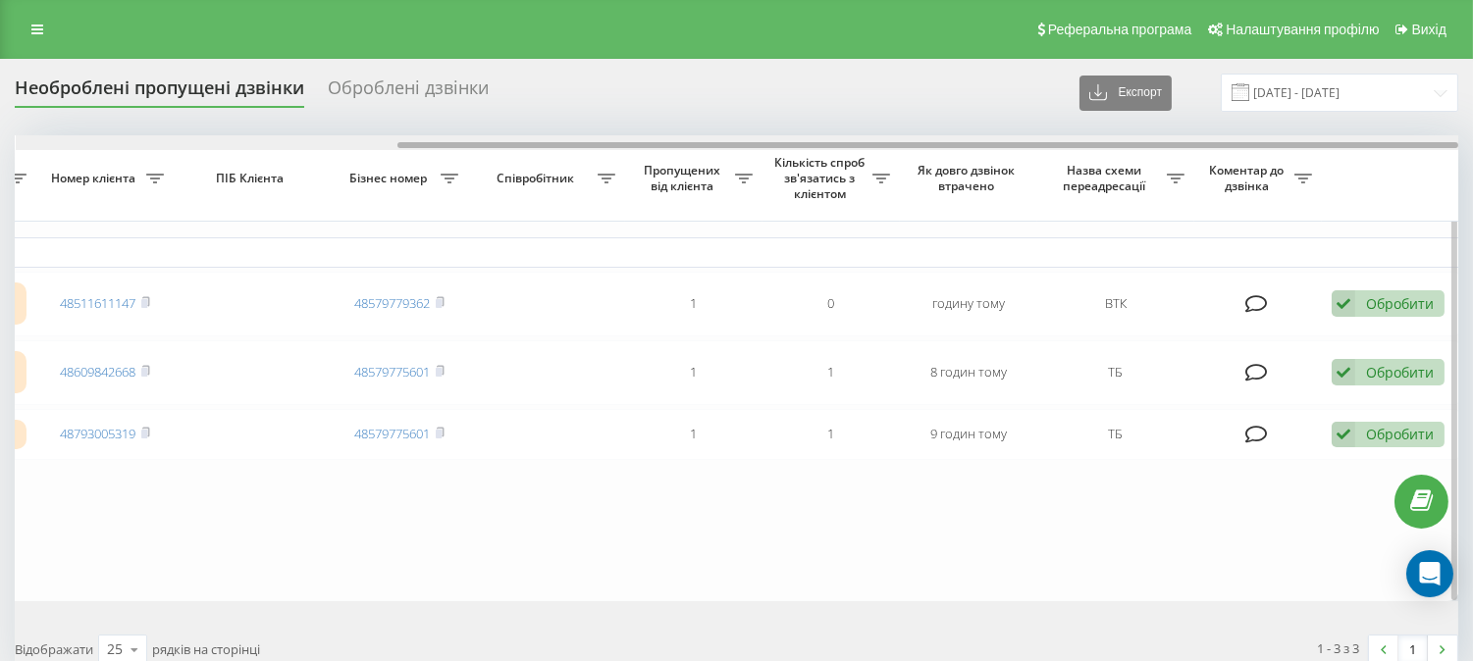
drag, startPoint x: 550, startPoint y: 140, endPoint x: 885, endPoint y: 144, distance: 335.6
click at [885, 144] on div at bounding box center [738, 142] width 1444 height 15
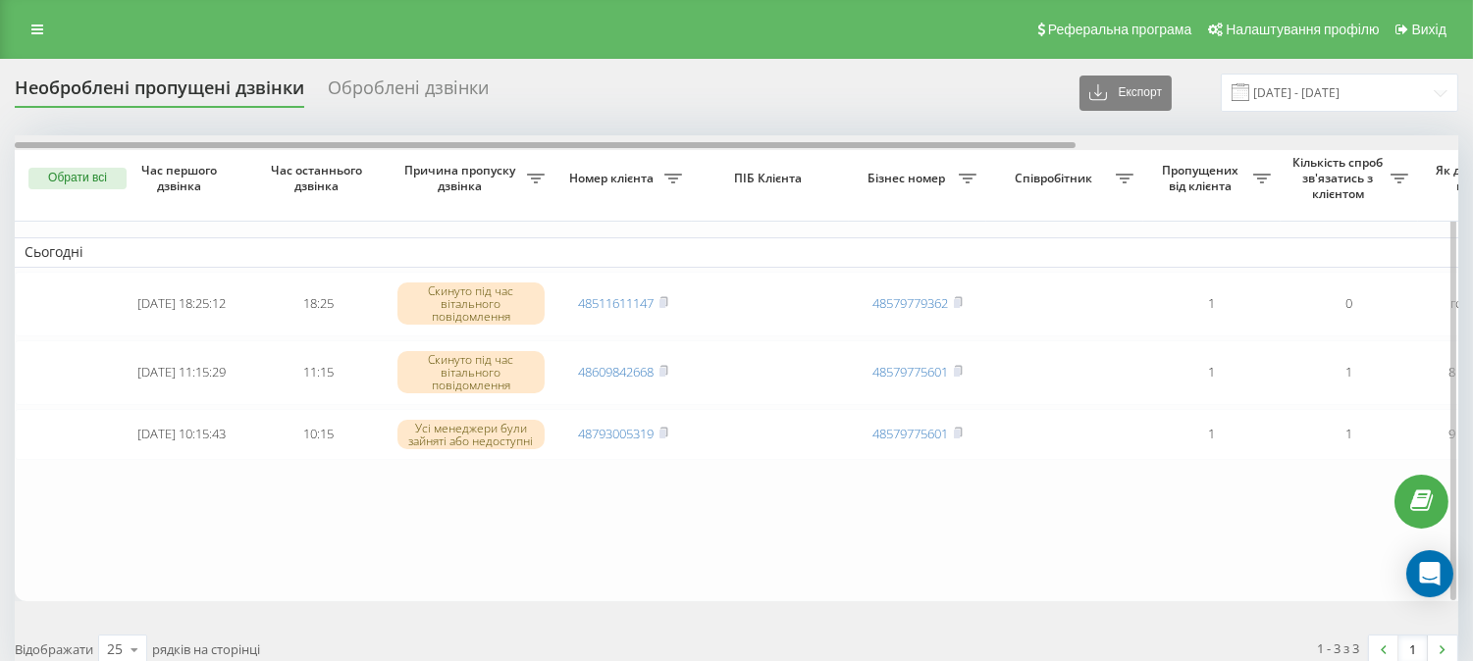
drag, startPoint x: 874, startPoint y: 144, endPoint x: 234, endPoint y: 140, distance: 640.8
click at [234, 140] on div at bounding box center [737, 142] width 1444 height 15
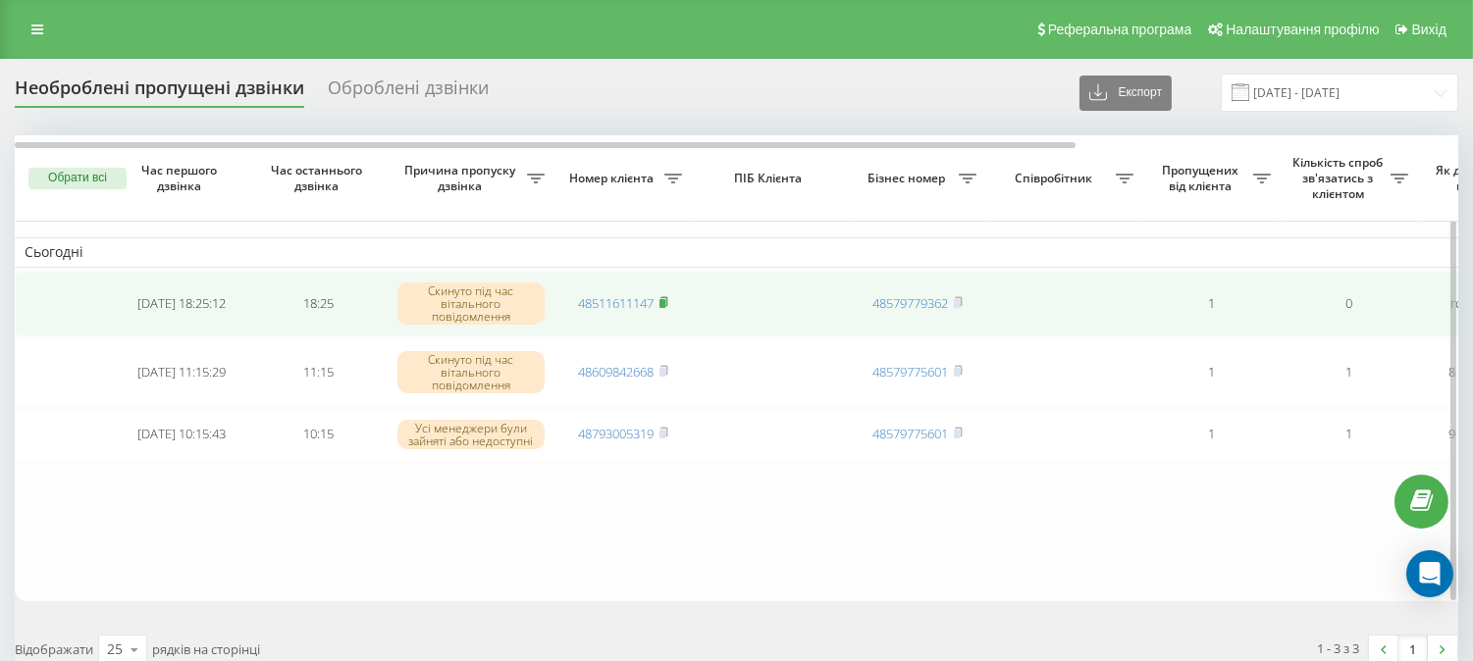
click at [668, 300] on icon at bounding box center [663, 302] width 9 height 12
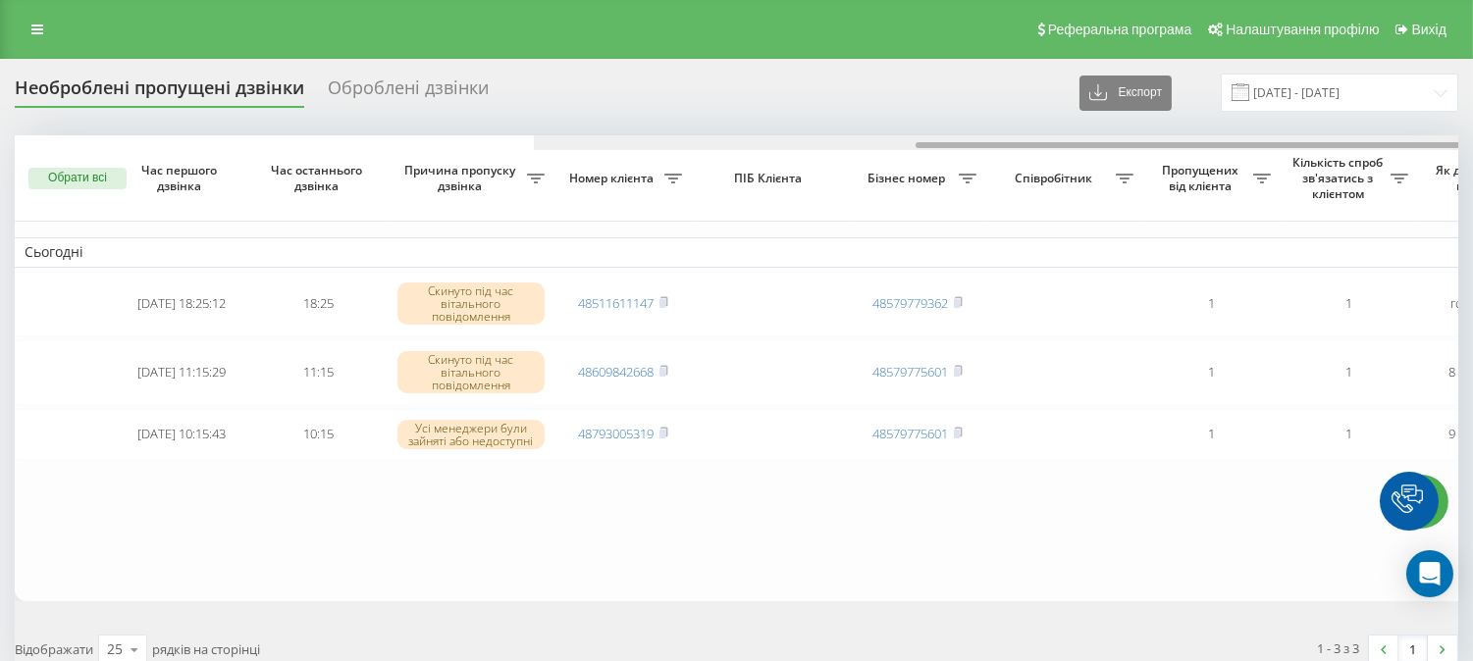
click at [409, 125] on div "Необроблені пропущені дзвінки Оброблені дзвінки Експорт .csv .xlsx 19.09.2025 -…" at bounding box center [737, 376] width 1444 height 605
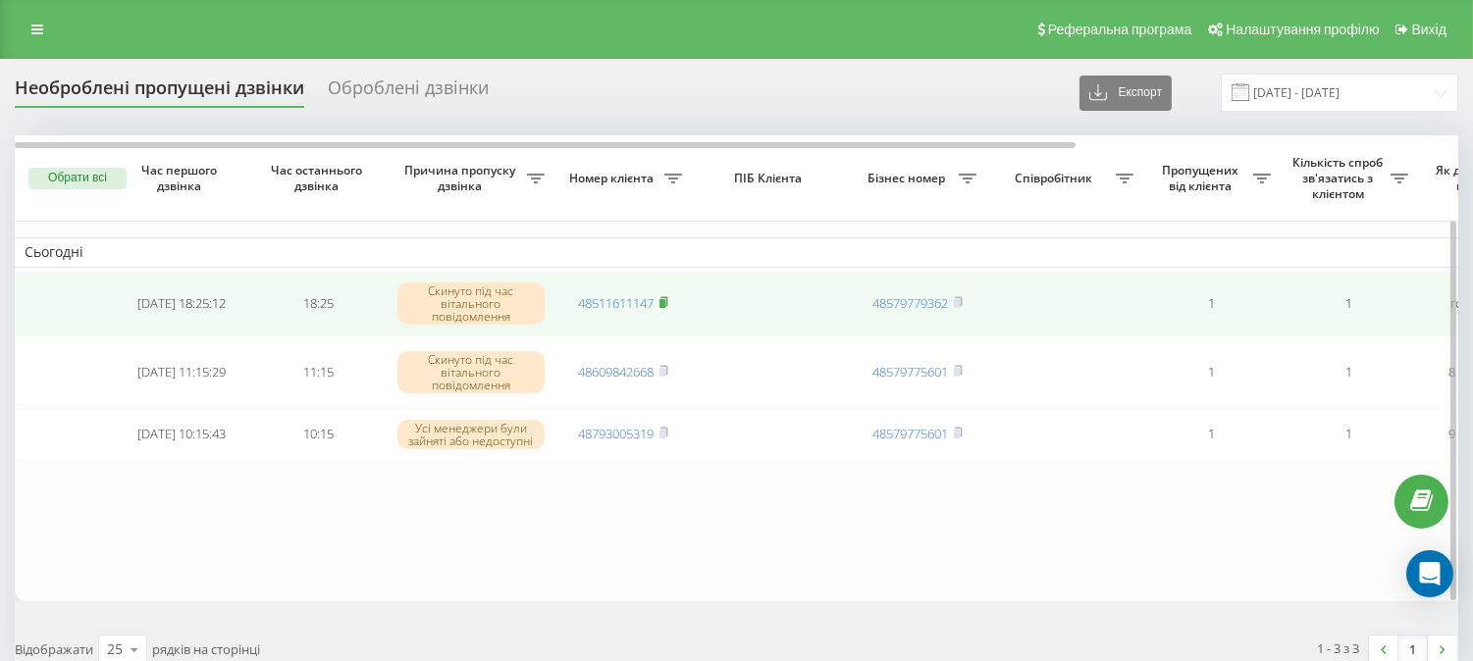
click at [662, 301] on rect at bounding box center [662, 303] width 6 height 9
click at [672, 305] on td "48511611147" at bounding box center [622, 304] width 137 height 65
click at [665, 304] on rect at bounding box center [662, 303] width 6 height 9
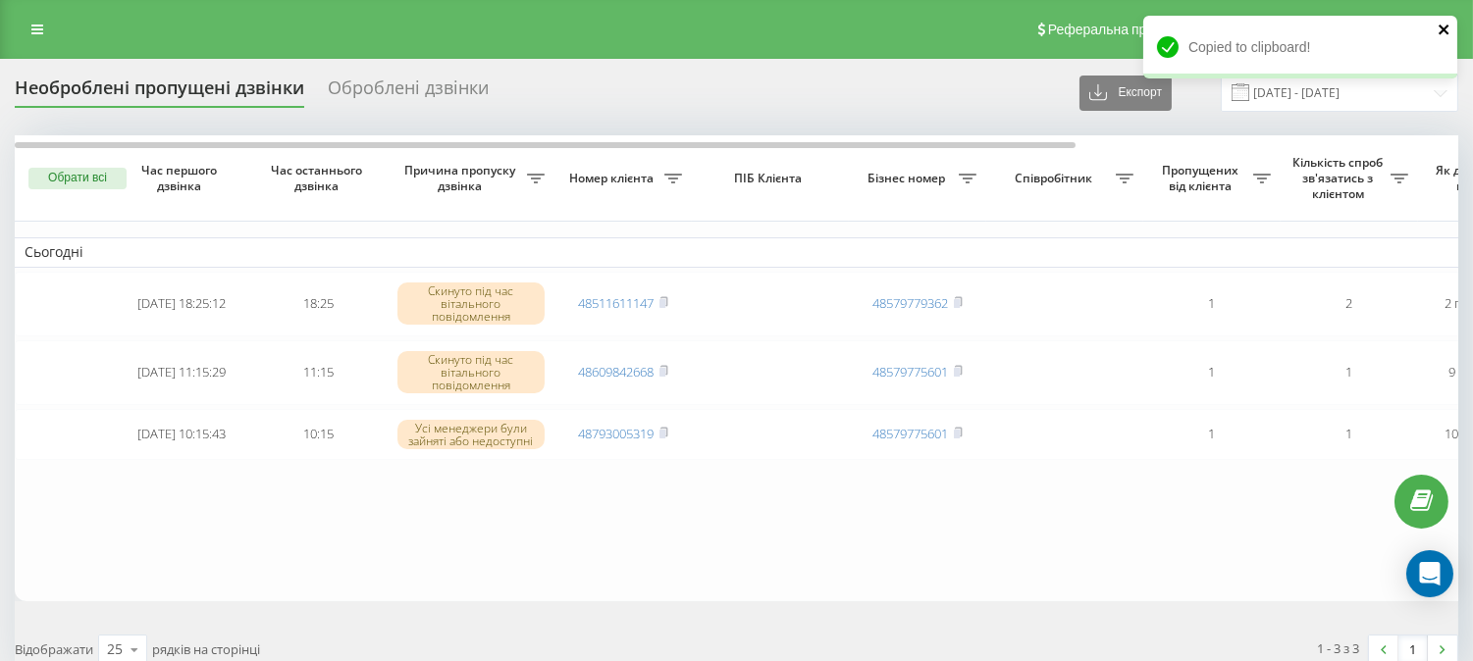
click at [1448, 25] on icon "close" at bounding box center [1444, 30] width 10 height 10
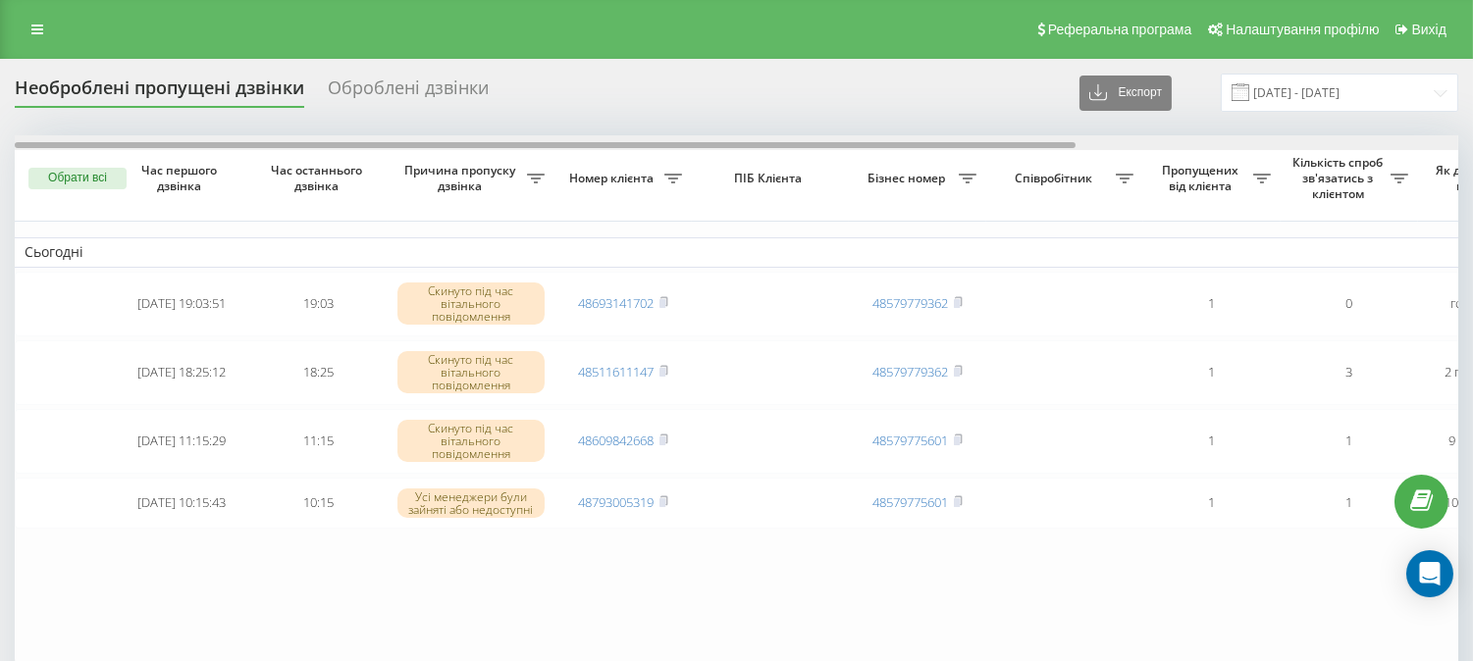
click at [654, 142] on div at bounding box center [545, 145] width 1061 height 6
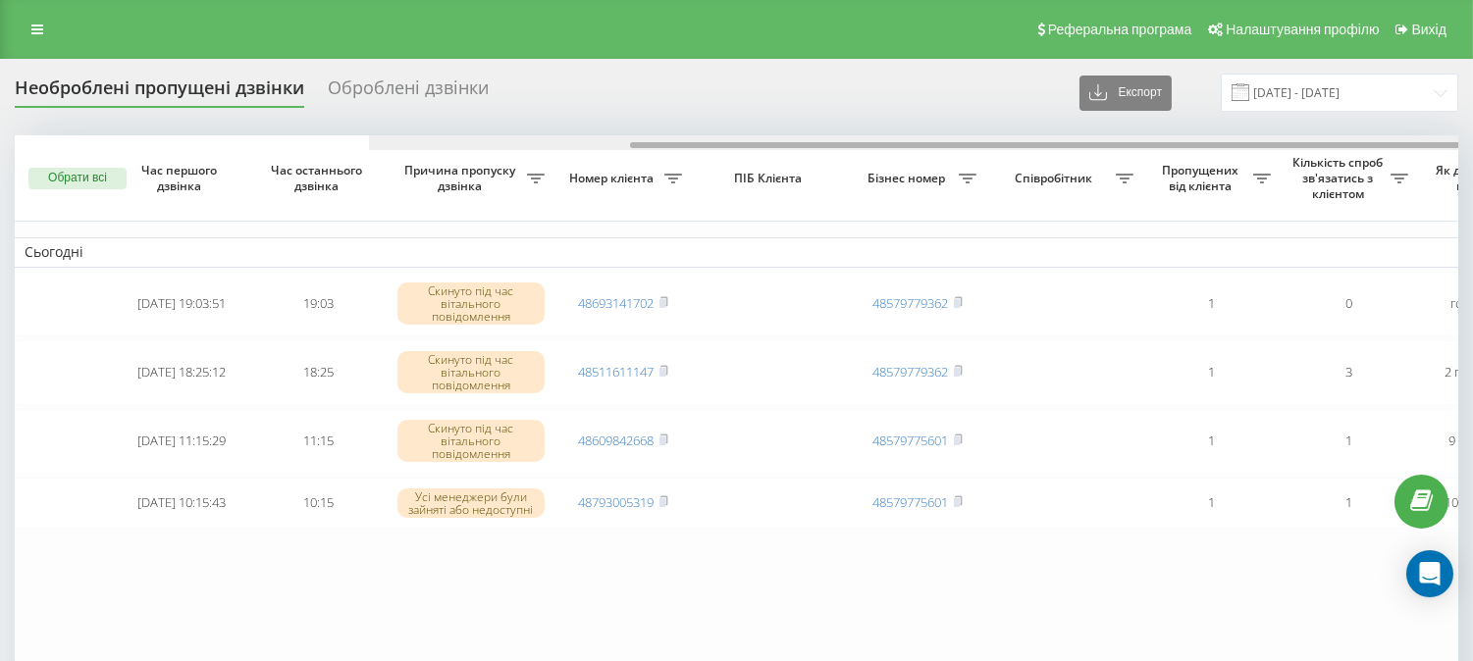
drag, startPoint x: 796, startPoint y: 142, endPoint x: 597, endPoint y: 114, distance: 201.2
click at [597, 114] on div "Необроблені пропущені дзвінки Оброблені дзвінки Експорт .csv .xlsx 19.09.2025 -…" at bounding box center [737, 410] width 1444 height 673
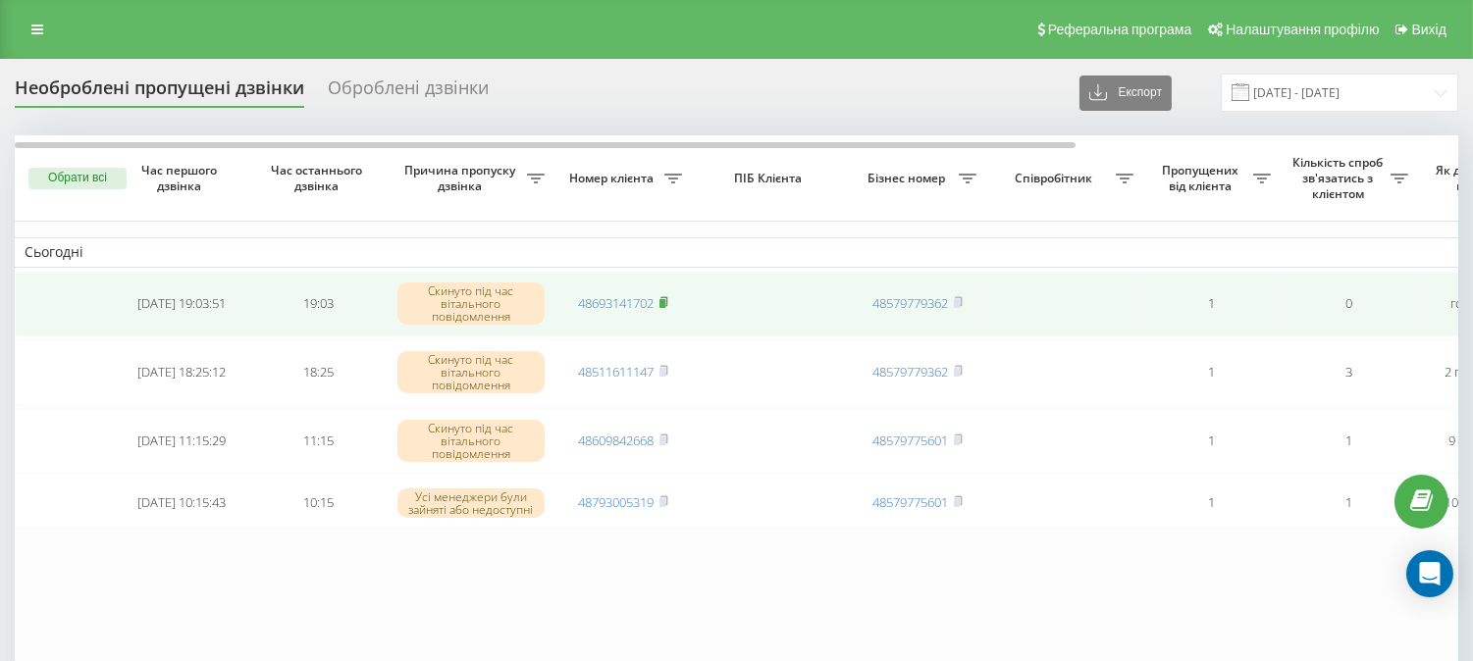
click at [665, 305] on rect at bounding box center [662, 303] width 6 height 9
